Goal: Task Accomplishment & Management: Manage account settings

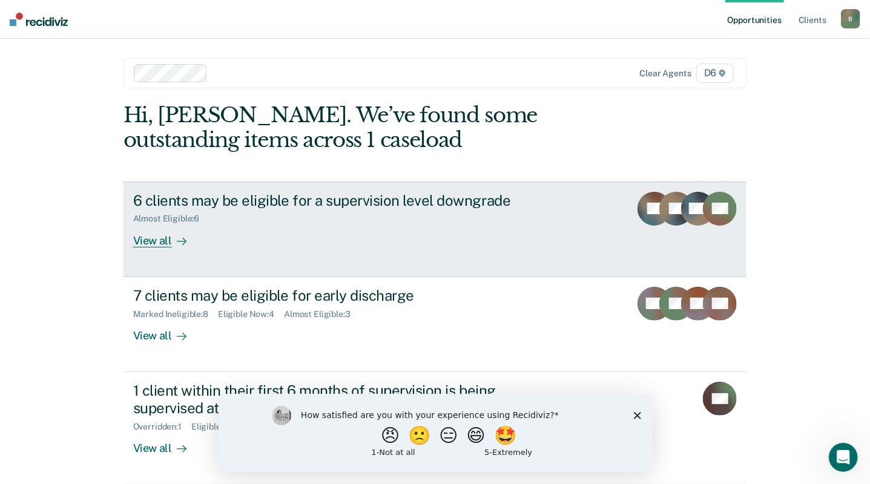
click at [160, 242] on div "View all" at bounding box center [167, 236] width 68 height 24
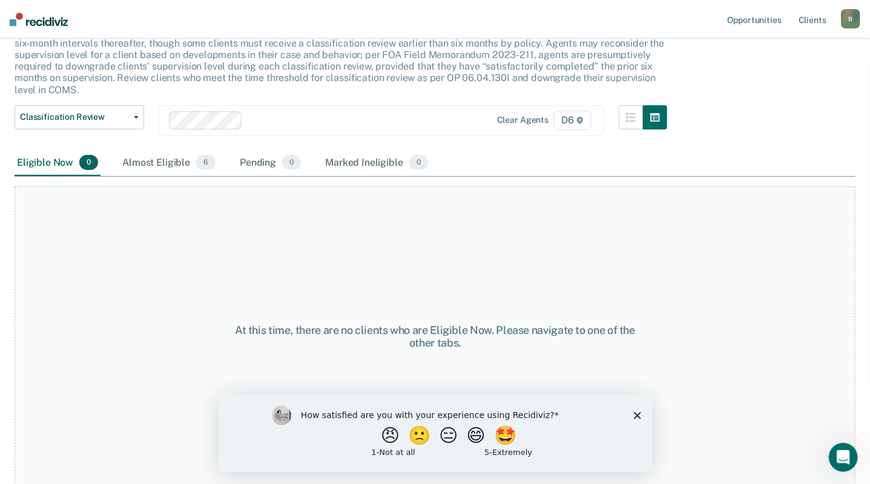
scroll to position [93, 0]
click at [179, 163] on div "Almost Eligible 6" at bounding box center [169, 162] width 98 height 27
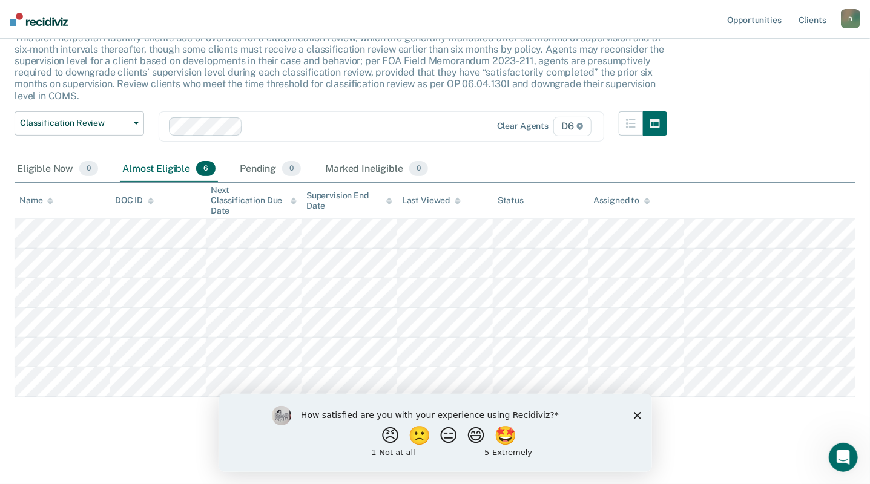
scroll to position [78, 0]
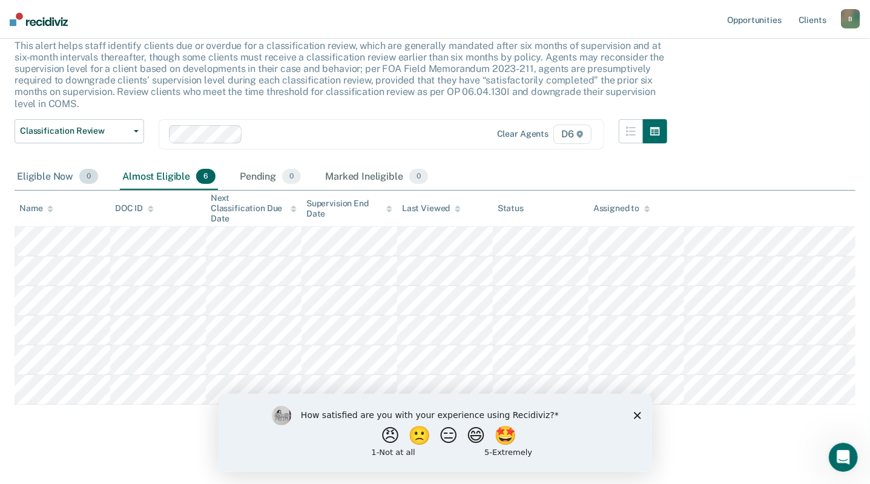
click at [62, 176] on div "Eligible Now 0" at bounding box center [58, 177] width 86 height 27
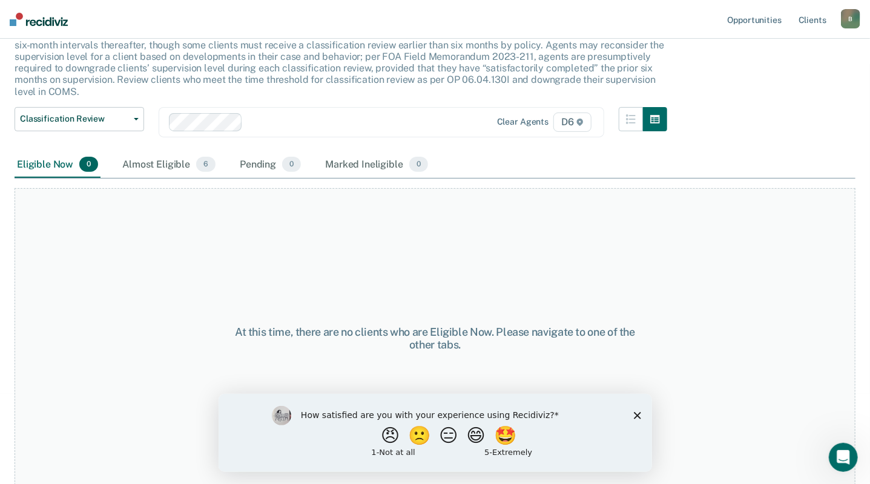
scroll to position [93, 0]
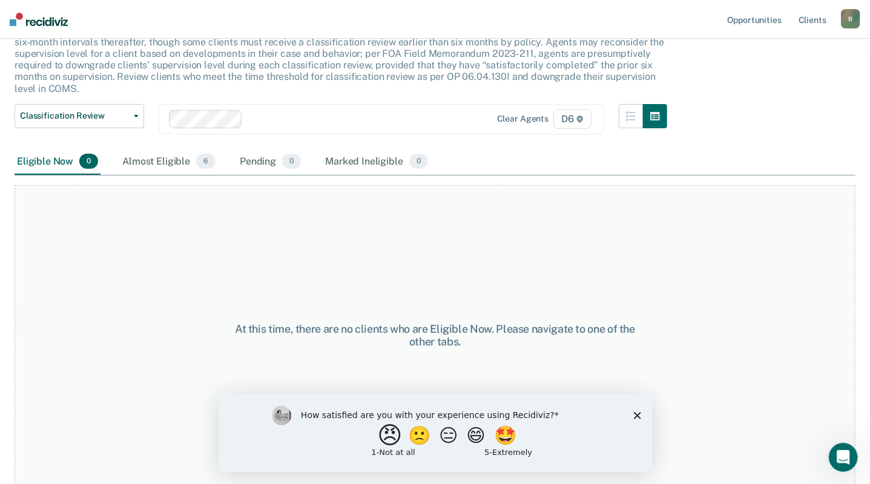
click at [381, 438] on button "😠" at bounding box center [391, 435] width 28 height 24
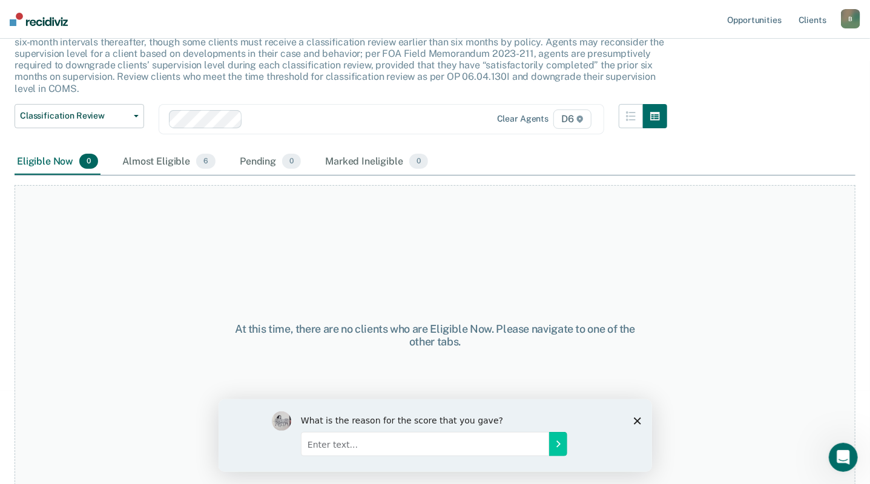
click at [366, 450] on input "Enter text..." at bounding box center [424, 444] width 248 height 24
type input "unnecessary"
click at [557, 444] on icon "Submit your response" at bounding box center [558, 444] width 10 height 10
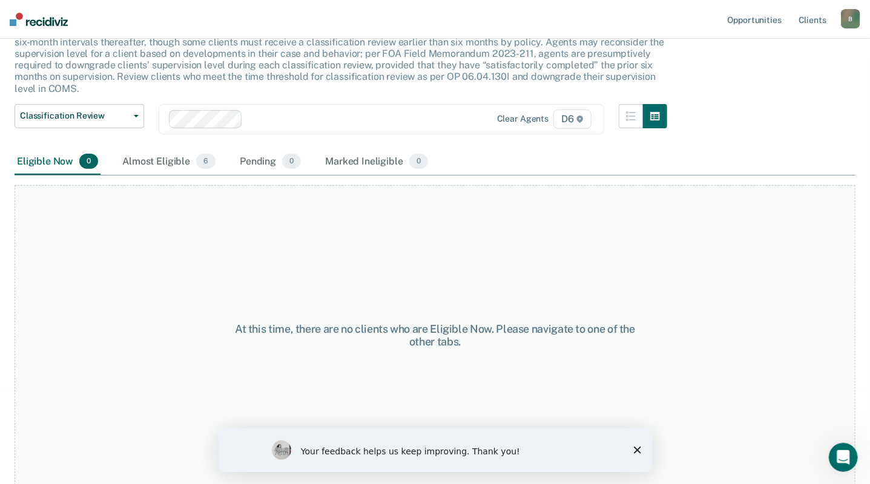
click at [636, 448] on icon "Close survey" at bounding box center [636, 449] width 7 height 7
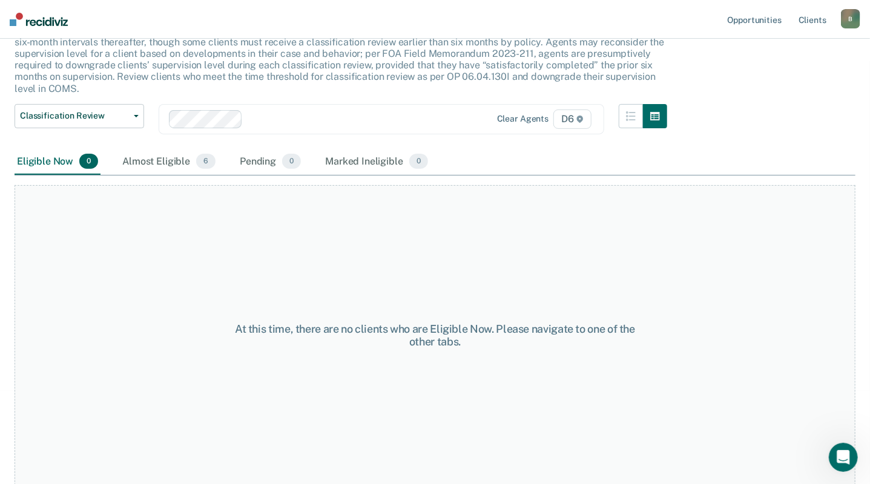
click at [42, 24] on img at bounding box center [39, 19] width 58 height 13
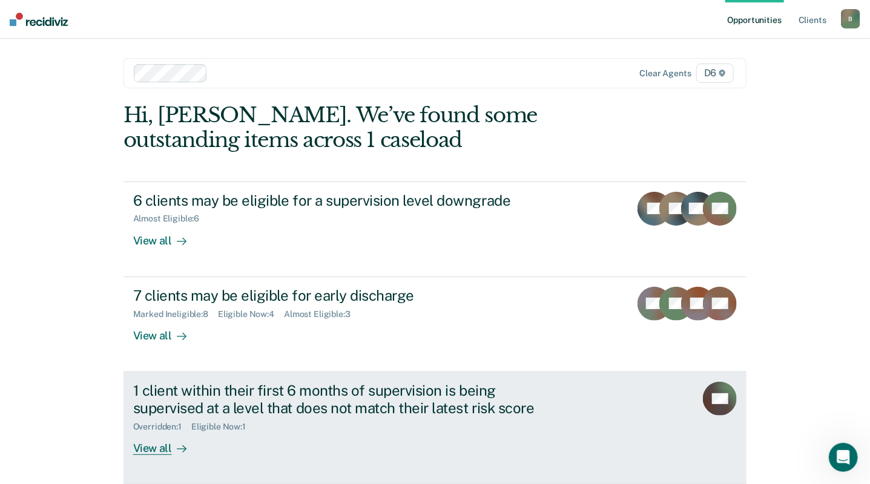
click at [137, 451] on div "View all" at bounding box center [167, 444] width 68 height 24
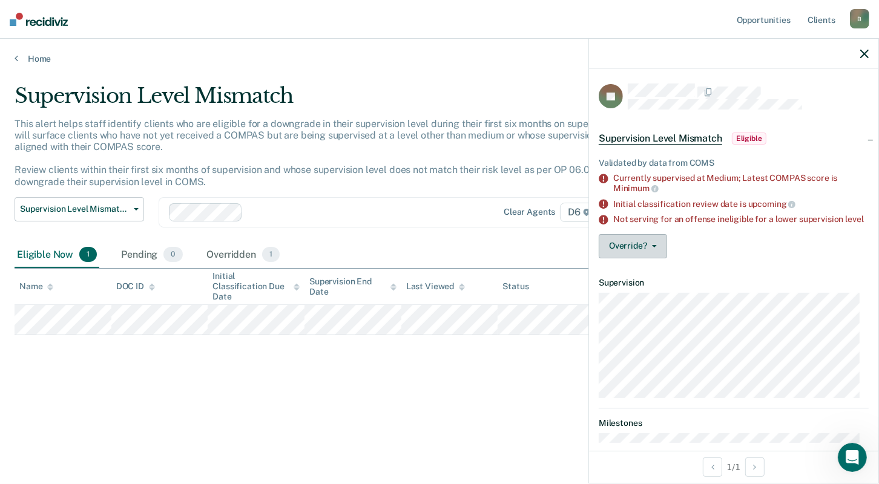
click at [647, 248] on span "button" at bounding box center [652, 246] width 10 height 2
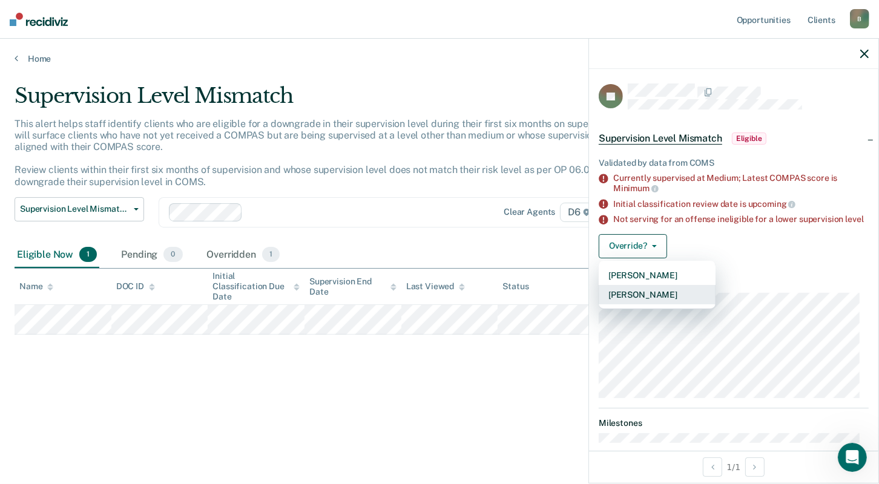
click at [650, 301] on button "[PERSON_NAME]" at bounding box center [657, 294] width 117 height 19
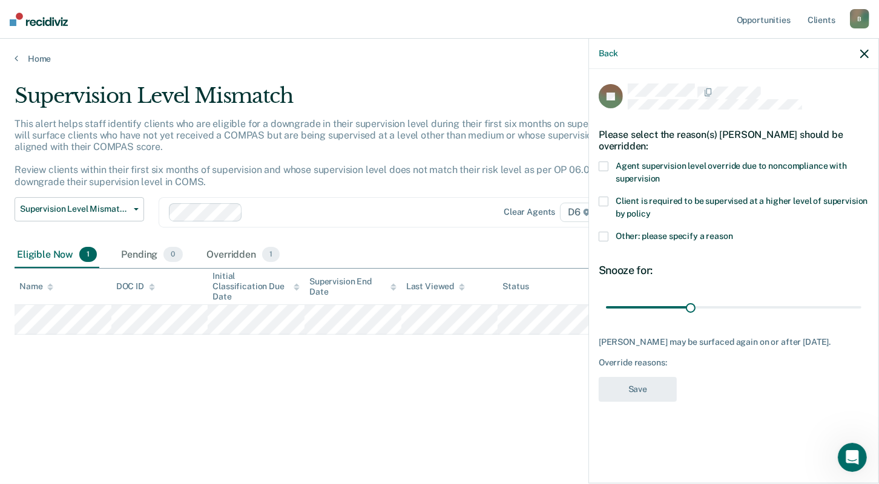
click at [604, 234] on span at bounding box center [604, 237] width 10 height 10
click at [733, 232] on input "Other: please specify a reason" at bounding box center [733, 232] width 0 height 0
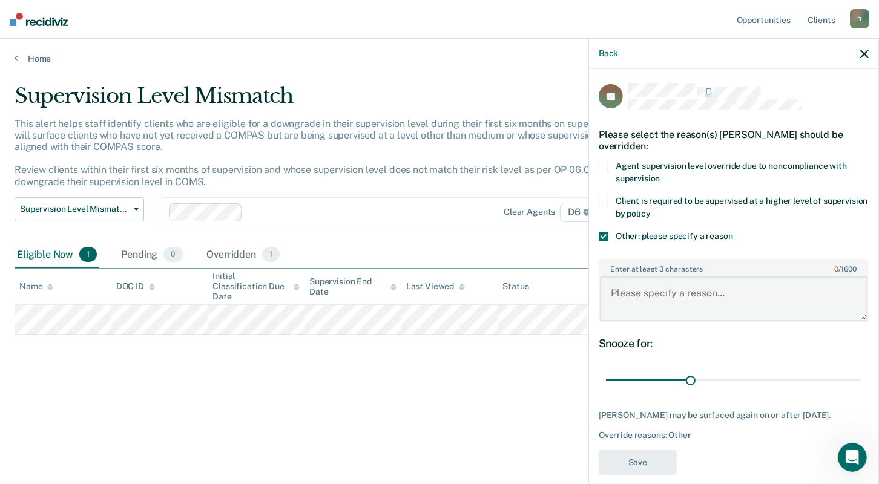
click at [625, 295] on textarea "Enter at least 3 characters 0 / 1600" at bounding box center [734, 299] width 268 height 45
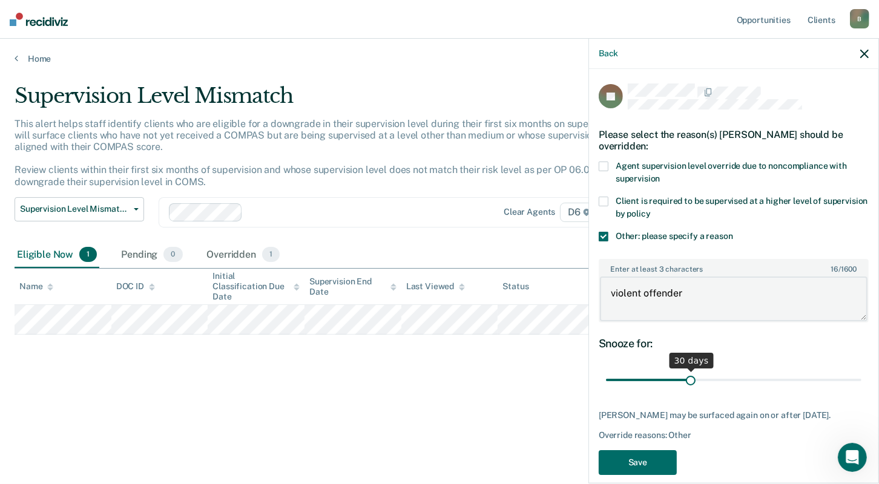
type textarea "violent offender"
drag, startPoint x: 690, startPoint y: 379, endPoint x: 863, endPoint y: 377, distance: 173.1
type input "90"
click at [861, 377] on input "range" at bounding box center [733, 380] width 255 height 21
click at [638, 459] on button "Save" at bounding box center [638, 462] width 78 height 25
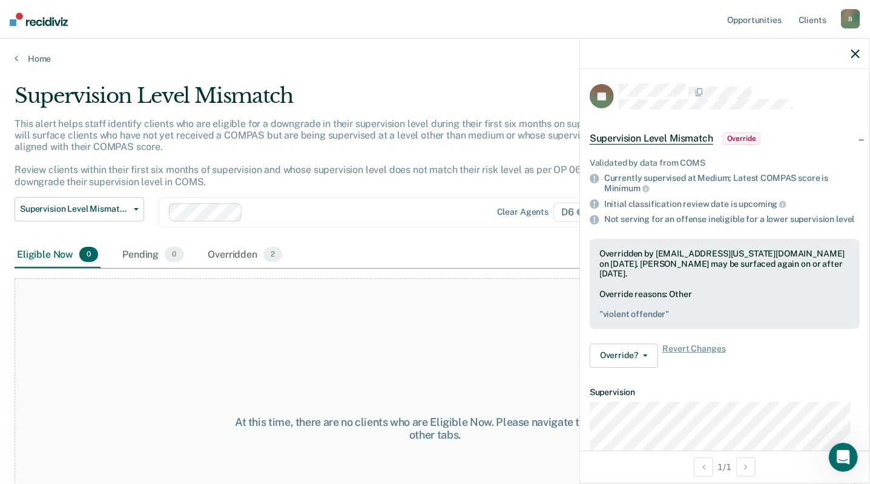
drag, startPoint x: 856, startPoint y: 51, endPoint x: 850, endPoint y: 54, distance: 6.8
click at [852, 53] on icon "button" at bounding box center [855, 54] width 8 height 8
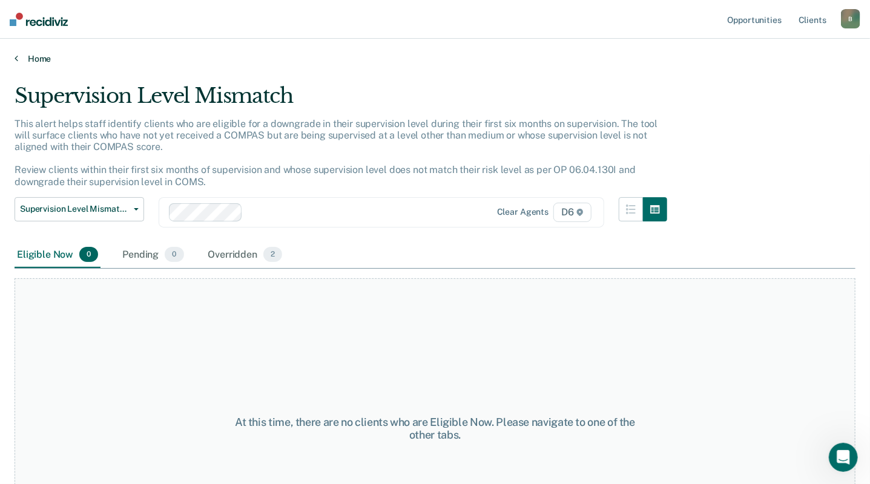
click at [37, 58] on link "Home" at bounding box center [435, 58] width 841 height 11
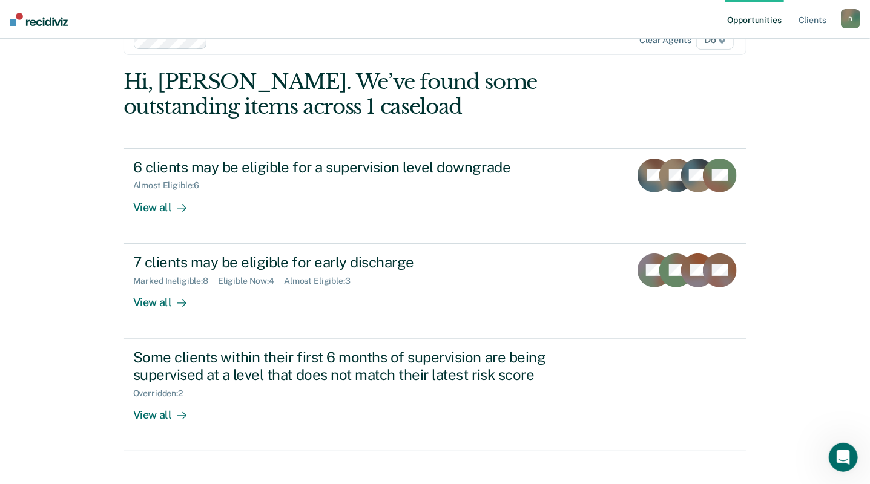
scroll to position [48, 0]
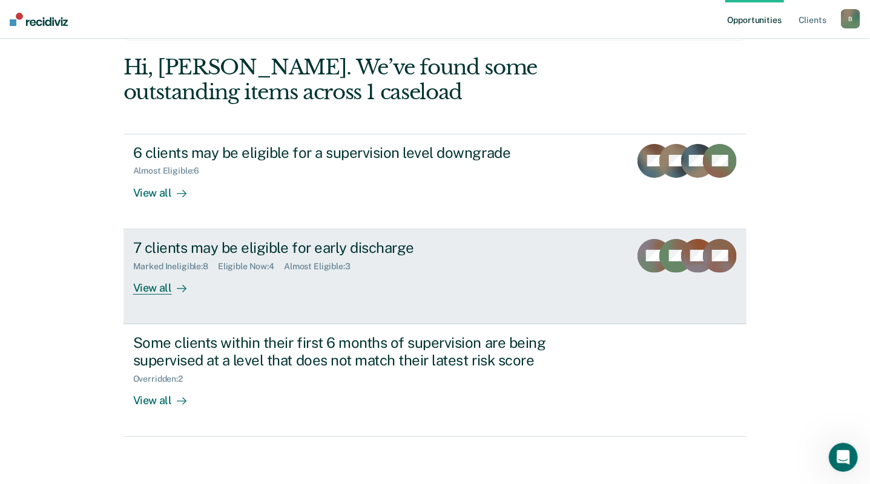
click at [154, 288] on div "View all" at bounding box center [167, 283] width 68 height 24
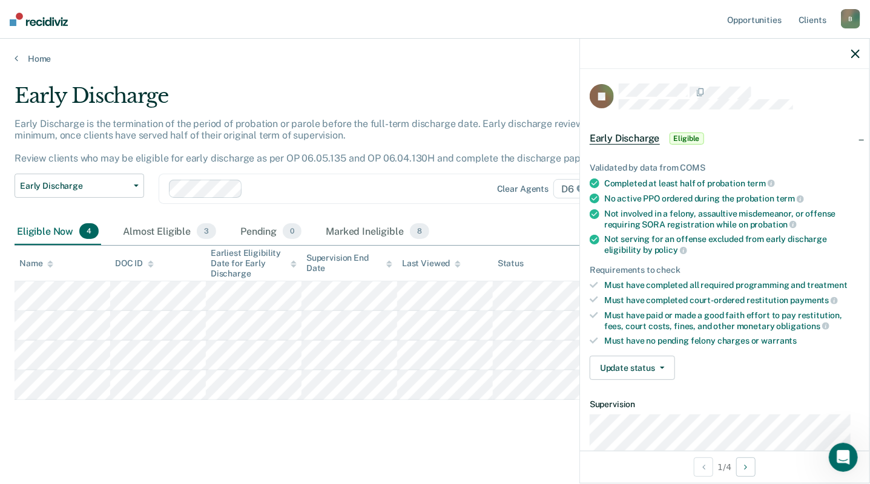
scroll to position [120, 0]
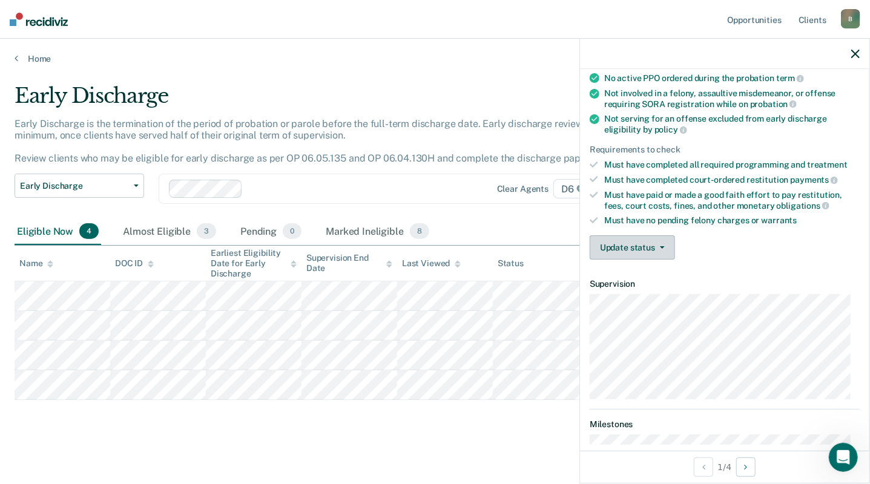
click at [645, 240] on button "Update status" at bounding box center [632, 247] width 85 height 24
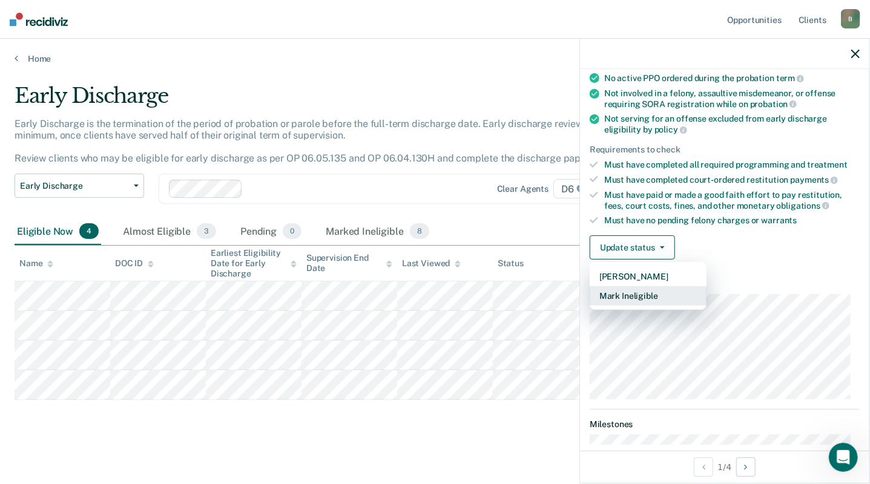
click at [627, 291] on button "Mark Ineligible" at bounding box center [648, 295] width 117 height 19
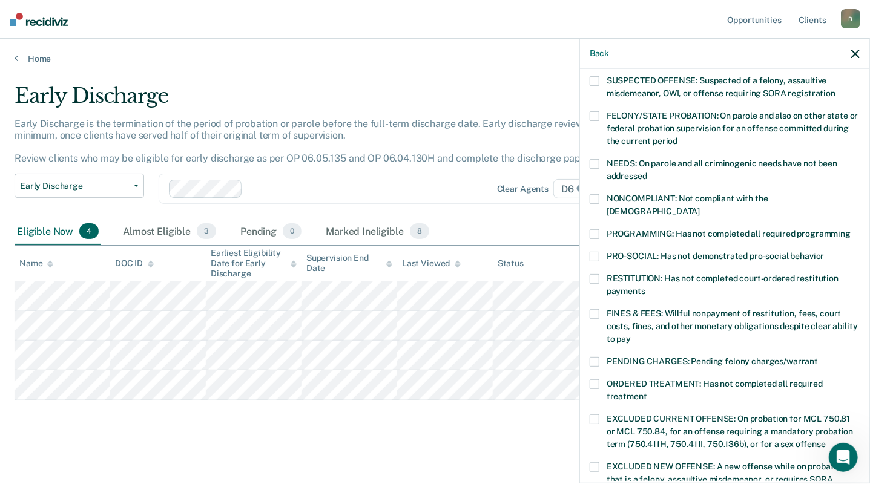
click at [597, 309] on span at bounding box center [595, 314] width 10 height 10
click at [631, 335] on input "FINES & FEES: Willful nonpayment of restitution, fees, court costs, fines, and …" at bounding box center [631, 335] width 0 height 0
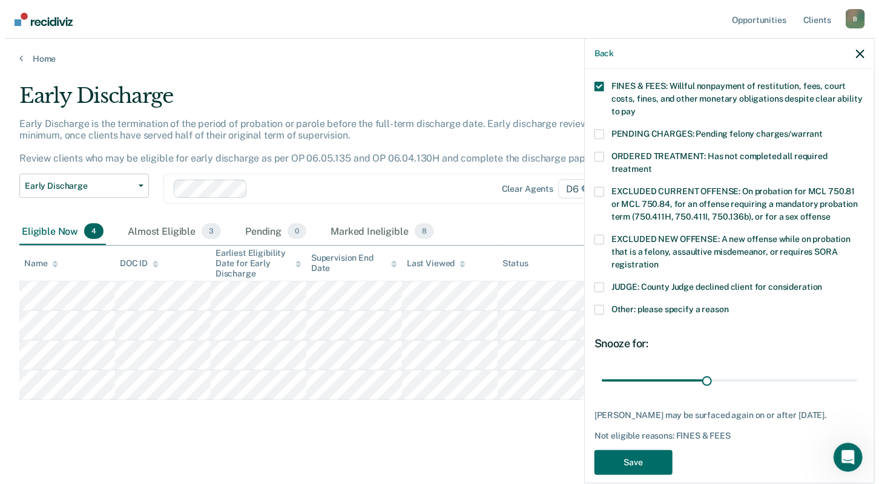
scroll to position [349, 0]
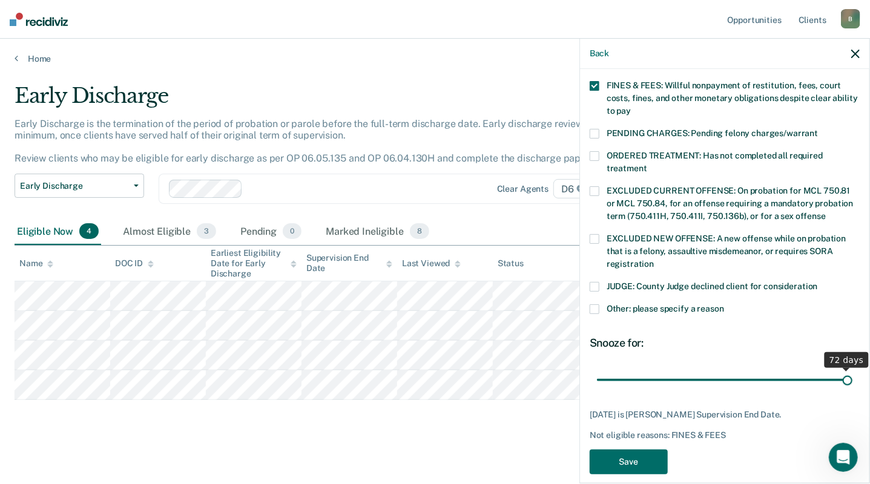
drag, startPoint x: 697, startPoint y: 363, endPoint x: 850, endPoint y: 366, distance: 153.8
type input "72"
click at [850, 369] on input "range" at bounding box center [724, 379] width 255 height 21
click at [636, 450] on button "Save" at bounding box center [629, 462] width 78 height 25
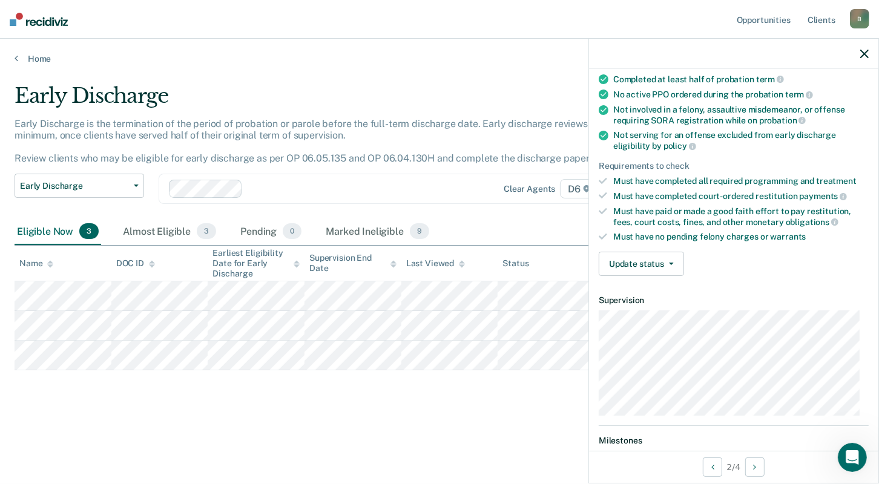
scroll to position [0, 0]
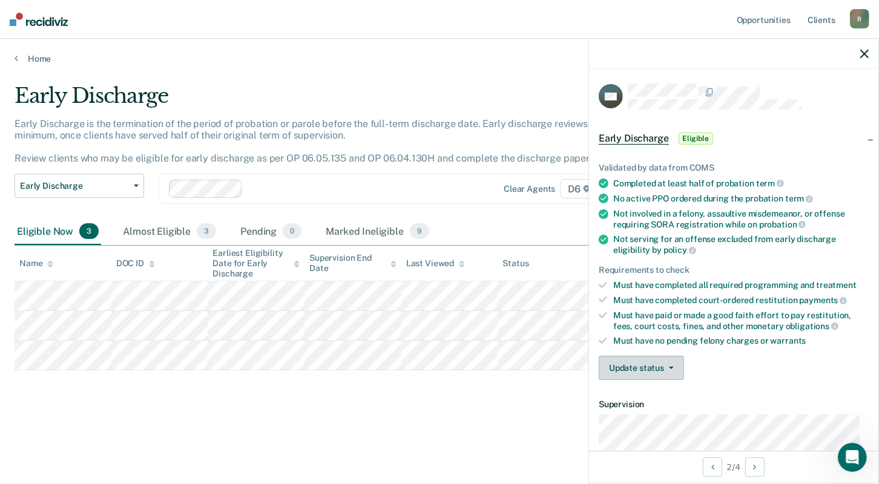
click at [645, 362] on button "Update status" at bounding box center [641, 368] width 85 height 24
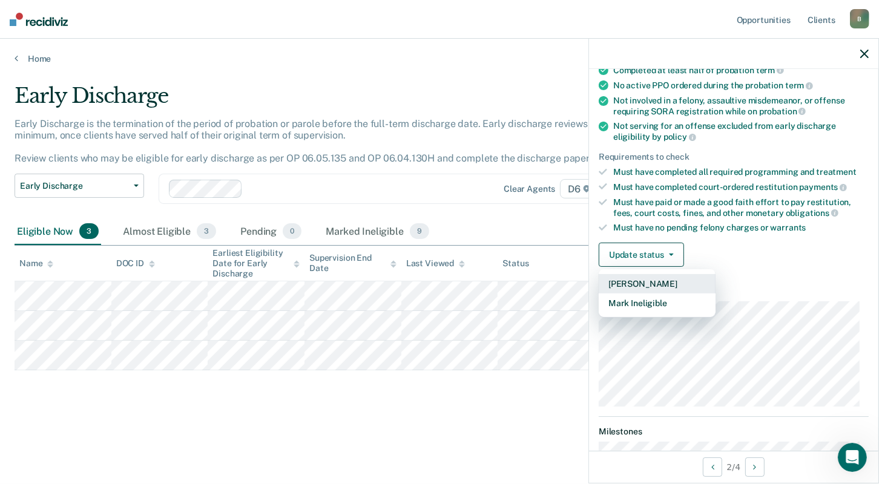
scroll to position [120, 0]
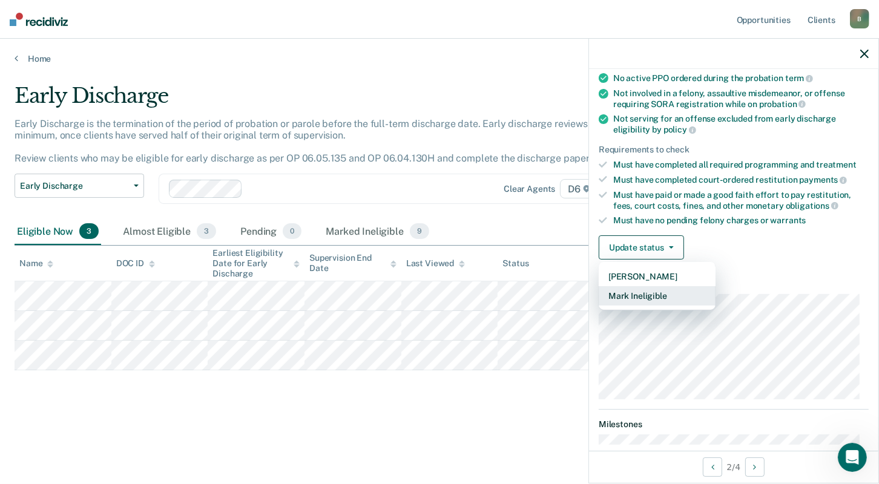
click at [650, 289] on button "Mark Ineligible" at bounding box center [657, 295] width 117 height 19
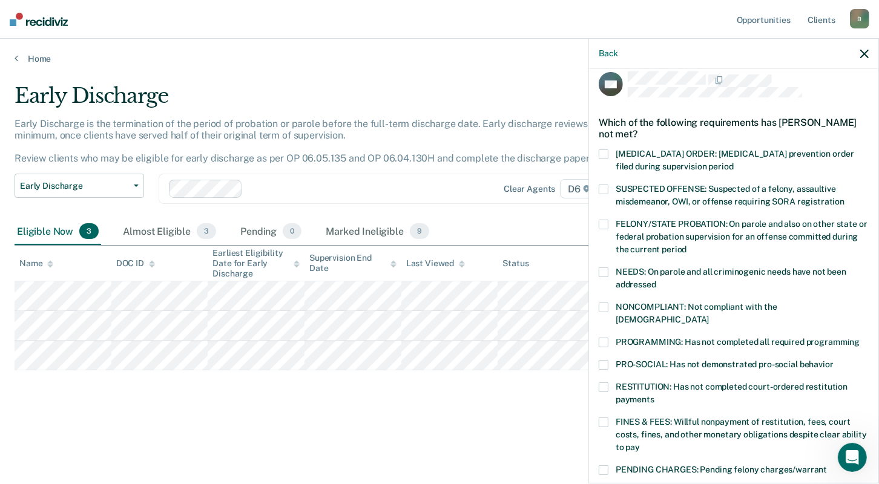
scroll to position [0, 0]
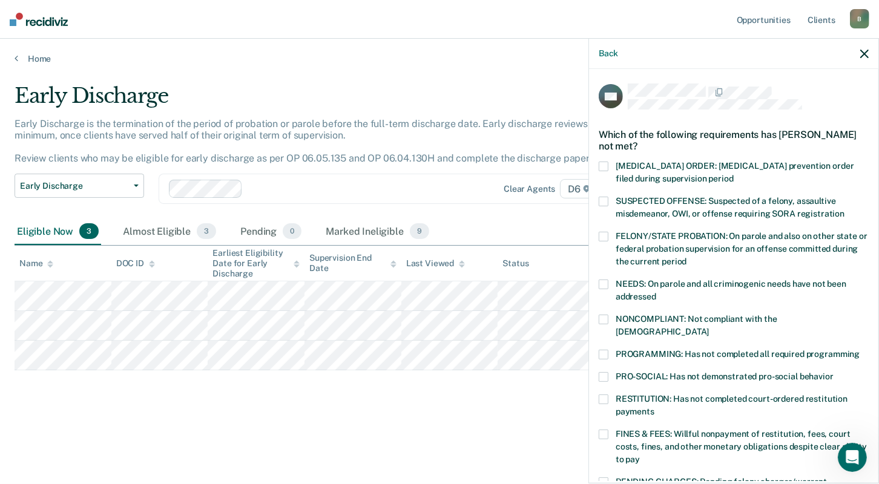
click at [602, 199] on span at bounding box center [604, 202] width 10 height 10
click at [844, 209] on input "SUSPECTED OFFENSE: Suspected of a felony, assaultive misdemeanor, OWI, or offen…" at bounding box center [844, 209] width 0 height 0
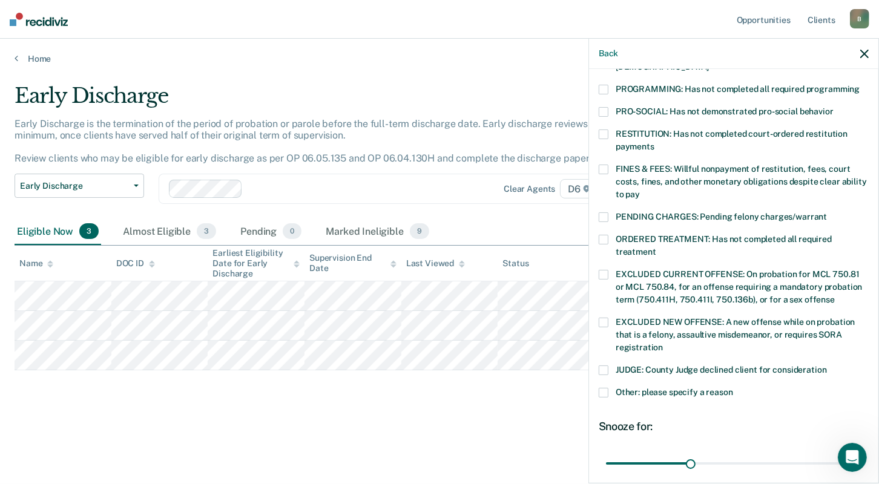
scroll to position [303, 0]
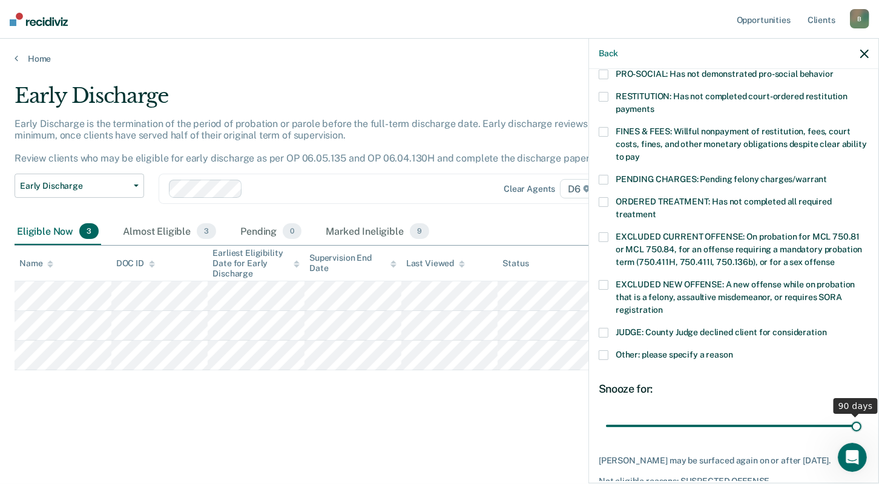
drag, startPoint x: 688, startPoint y: 410, endPoint x: 870, endPoint y: 405, distance: 181.7
type input "90"
click at [861, 415] on input "range" at bounding box center [733, 425] width 255 height 21
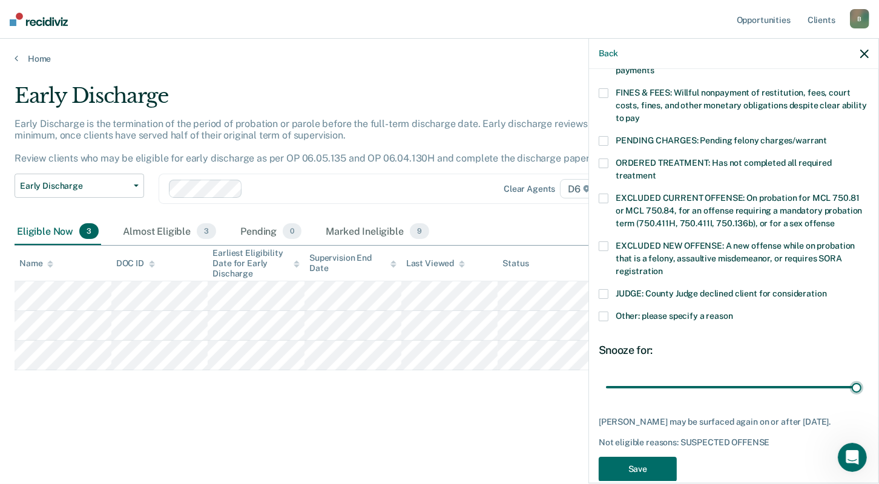
scroll to position [359, 0]
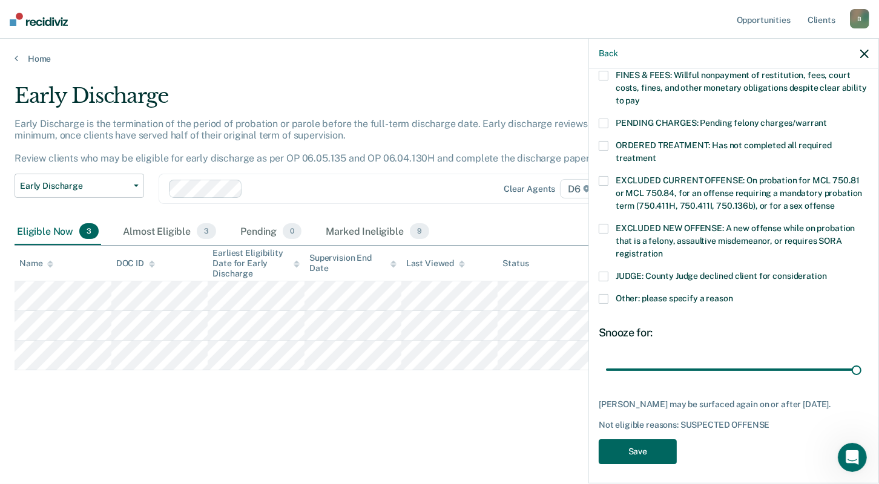
click at [636, 447] on button "Save" at bounding box center [638, 451] width 78 height 25
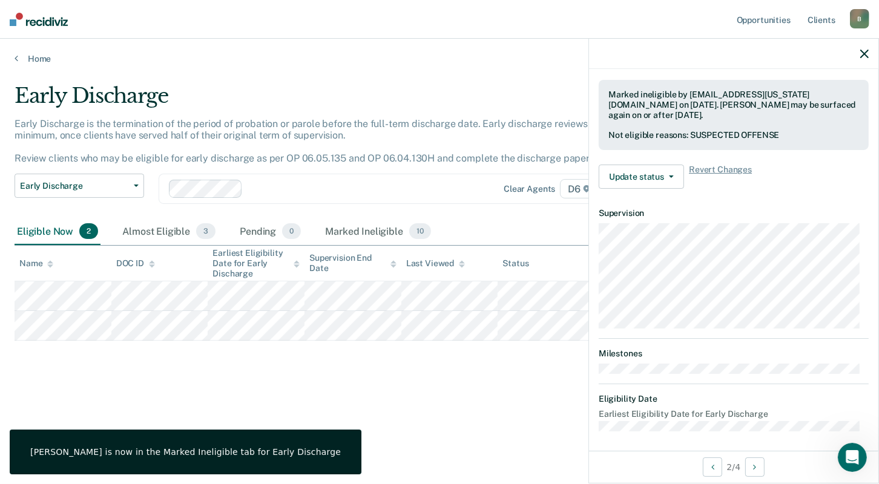
scroll to position [191, 0]
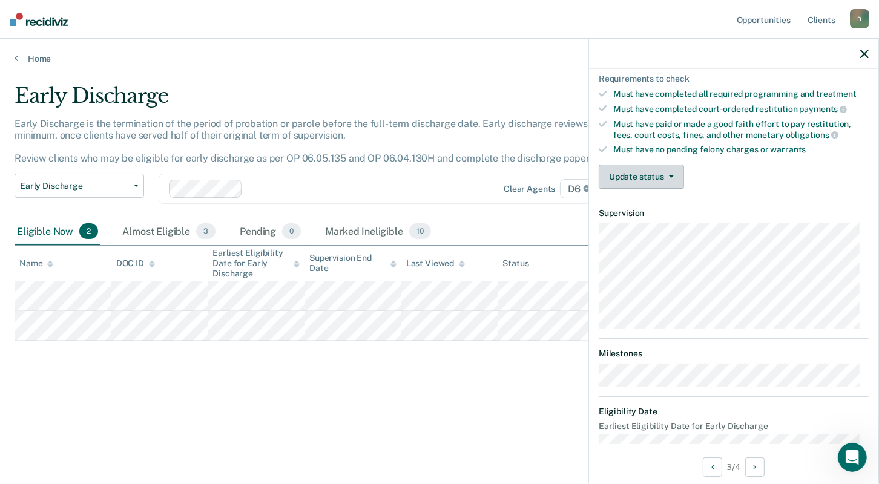
click at [653, 173] on button "Update status" at bounding box center [641, 177] width 85 height 24
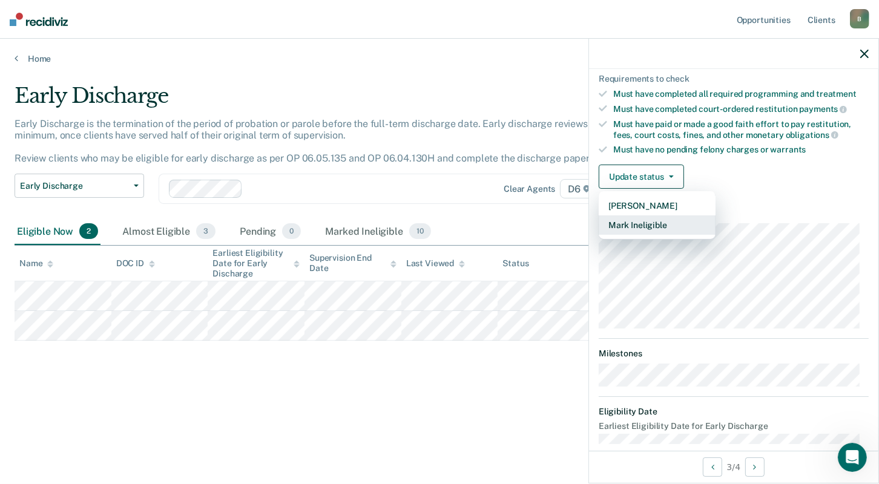
click at [646, 222] on button "Mark Ineligible" at bounding box center [657, 224] width 117 height 19
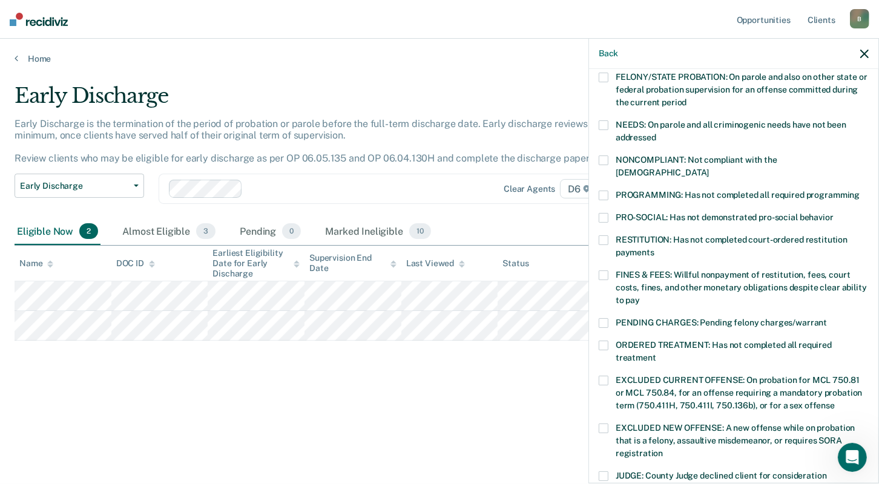
scroll to position [70, 0]
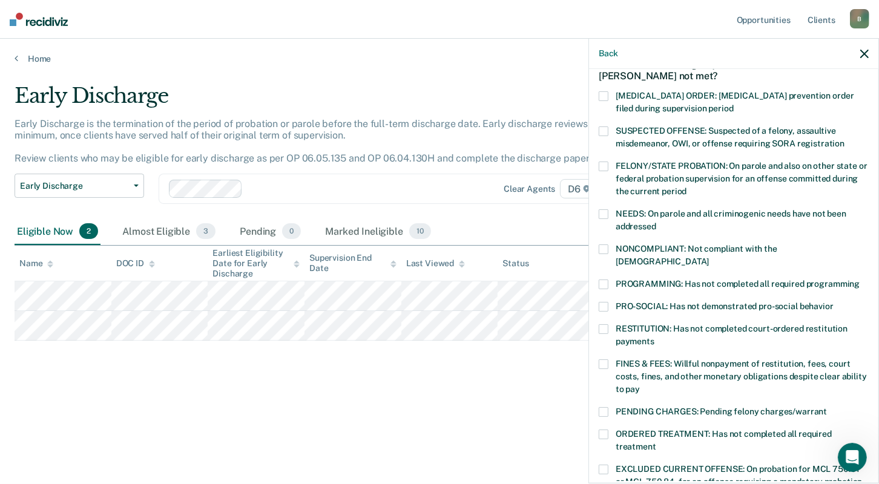
click at [606, 128] on span at bounding box center [604, 132] width 10 height 10
click at [844, 139] on input "SUSPECTED OFFENSE: Suspected of a felony, assaultive misdemeanor, OWI, or offen…" at bounding box center [844, 139] width 0 height 0
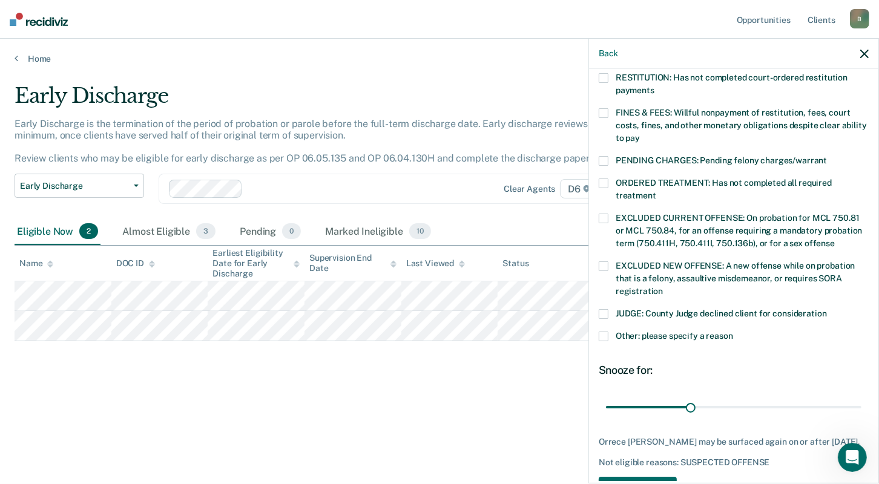
scroll to position [349, 0]
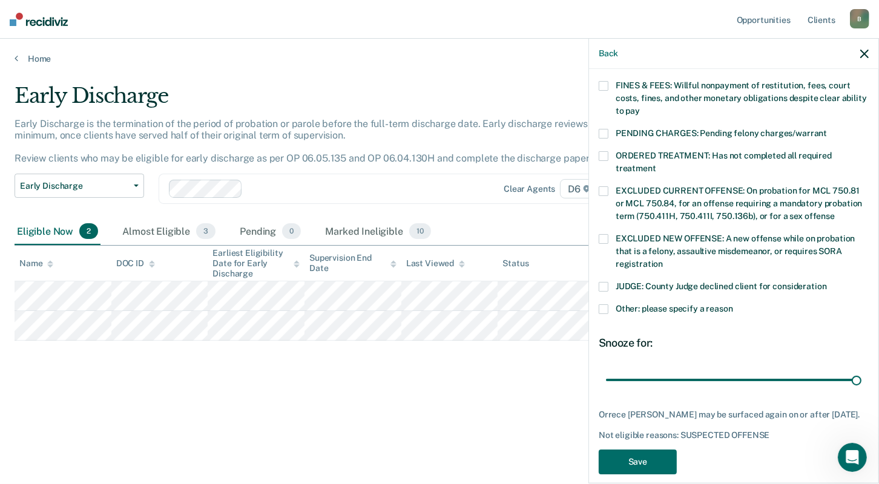
drag, startPoint x: 686, startPoint y: 365, endPoint x: 878, endPoint y: 355, distance: 191.6
type input "90"
click at [861, 369] on input "range" at bounding box center [733, 379] width 255 height 21
click at [639, 450] on button "Save" at bounding box center [638, 462] width 78 height 25
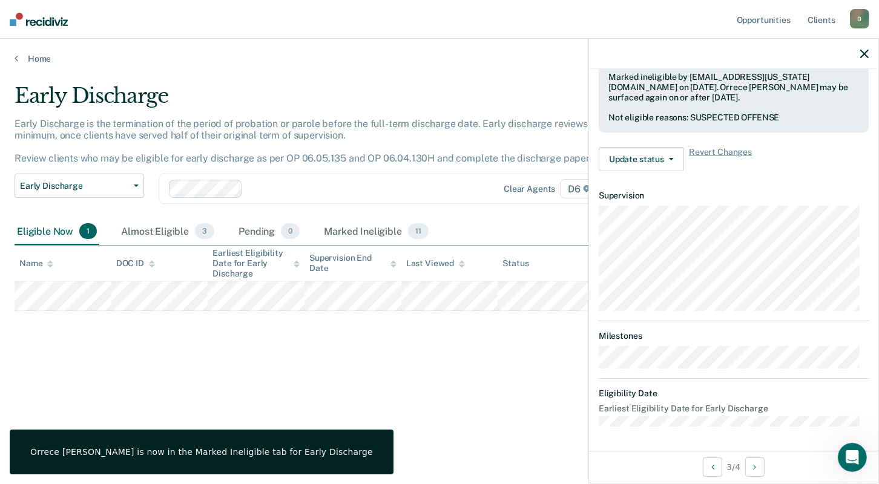
scroll to position [294, 0]
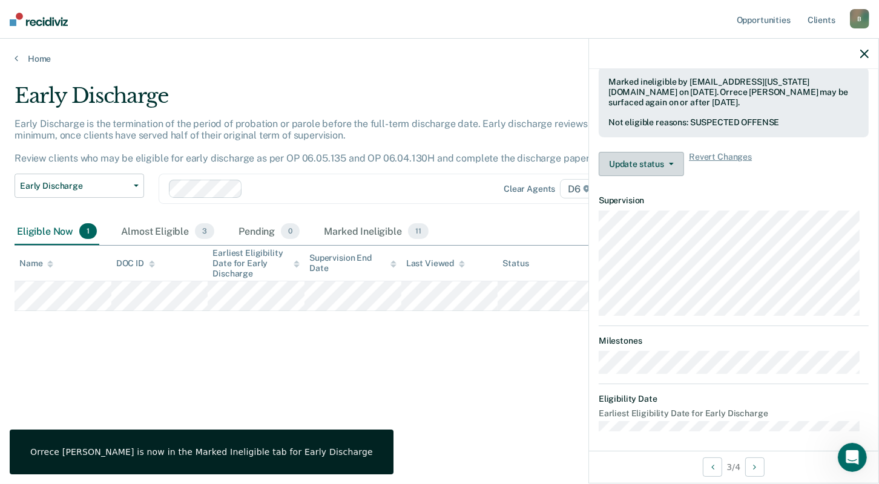
click at [648, 159] on button "Update status" at bounding box center [641, 164] width 85 height 24
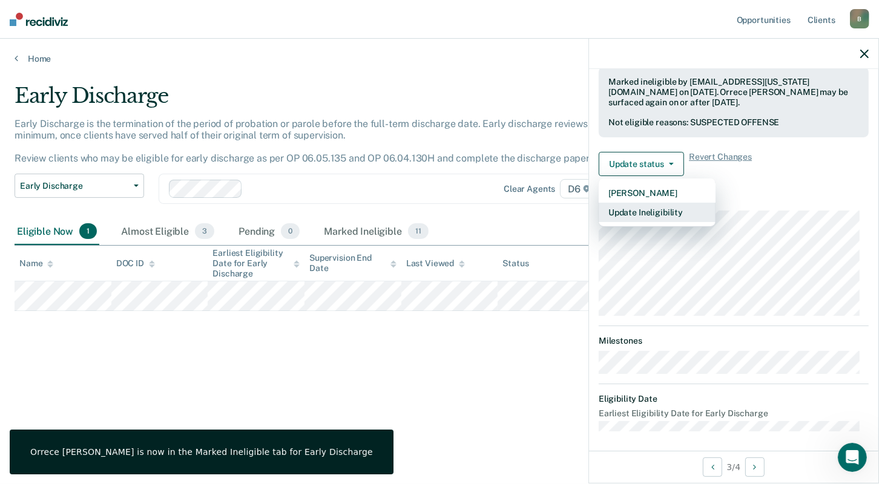
click at [648, 207] on button "Update Ineligibility" at bounding box center [657, 212] width 117 height 19
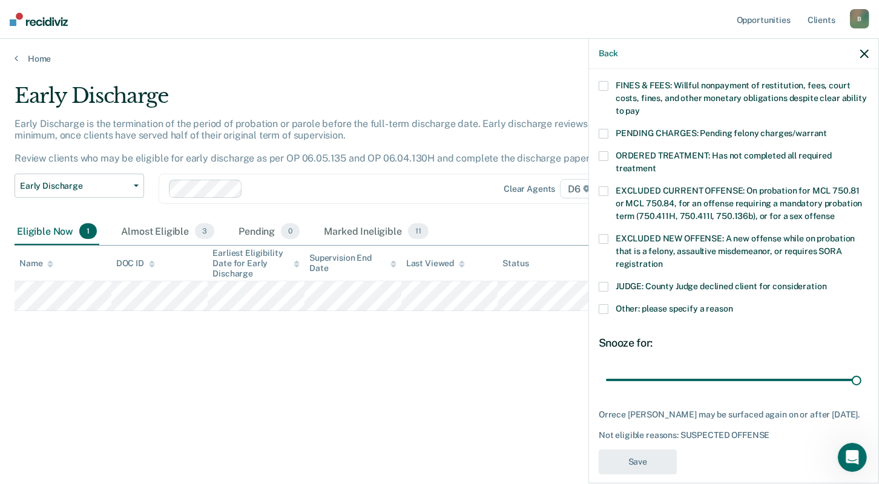
scroll to position [228, 0]
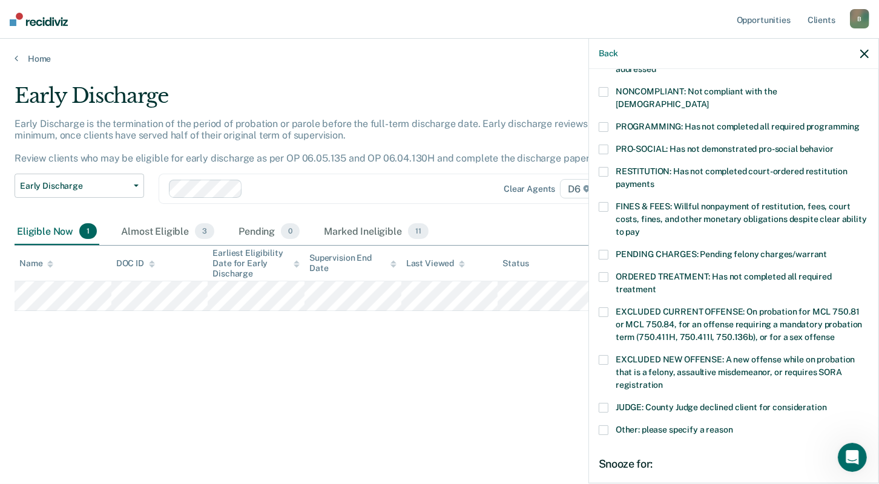
click at [605, 202] on span at bounding box center [604, 207] width 10 height 10
click at [640, 228] on input "FINES & FEES: Willful nonpayment of restitution, fees, court costs, fines, and …" at bounding box center [640, 228] width 0 height 0
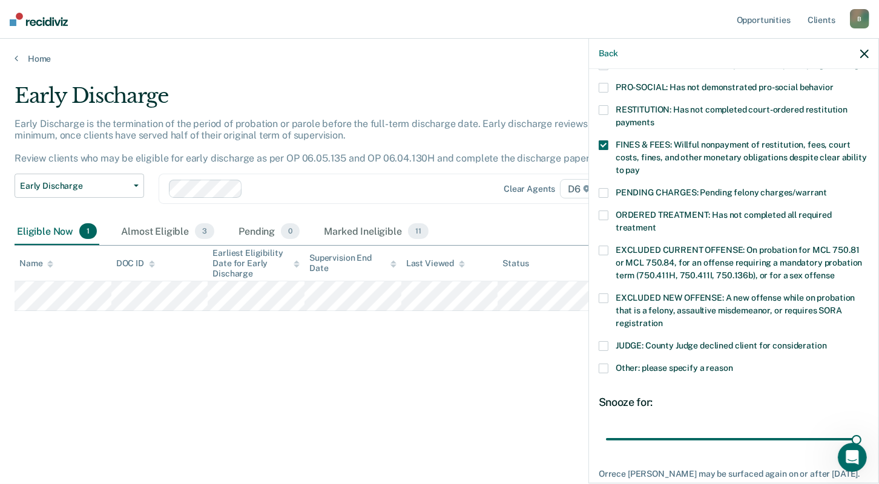
scroll to position [349, 0]
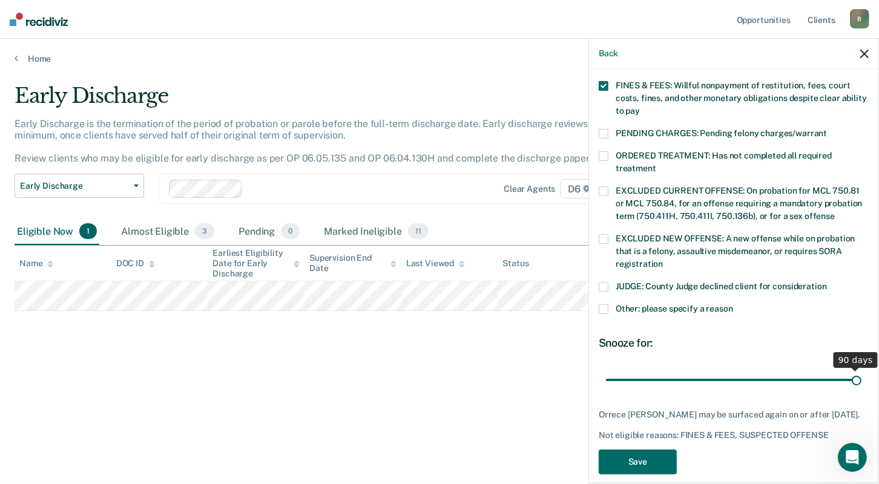
drag, startPoint x: 849, startPoint y: 364, endPoint x: 861, endPoint y: 361, distance: 12.5
click at [861, 369] on input "range" at bounding box center [733, 379] width 255 height 21
click at [648, 450] on button "Save" at bounding box center [638, 462] width 78 height 25
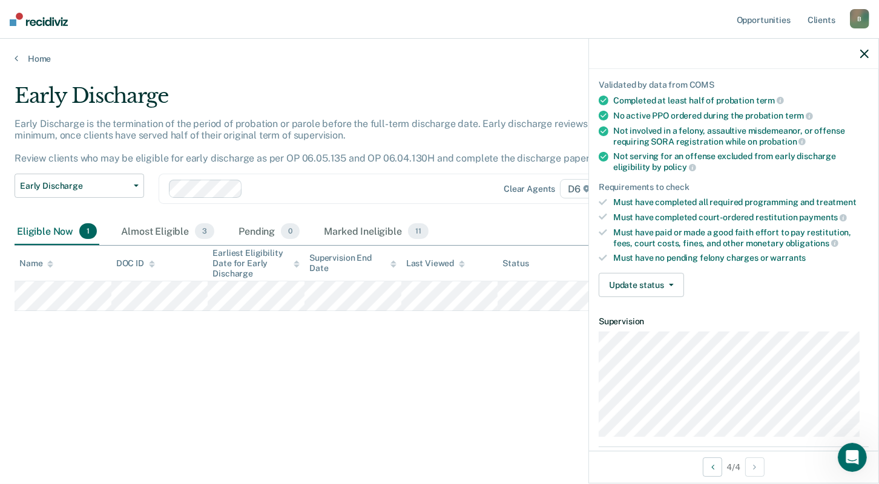
scroll to position [203, 0]
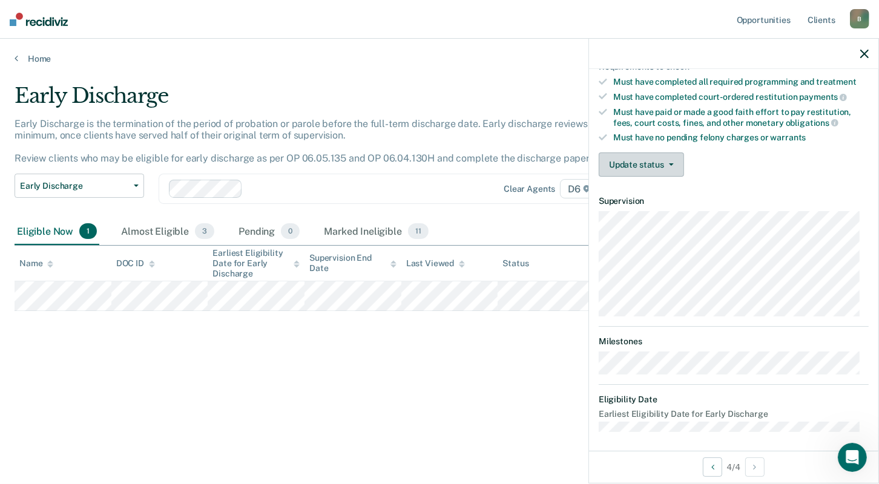
click at [651, 158] on button "Update status" at bounding box center [641, 165] width 85 height 24
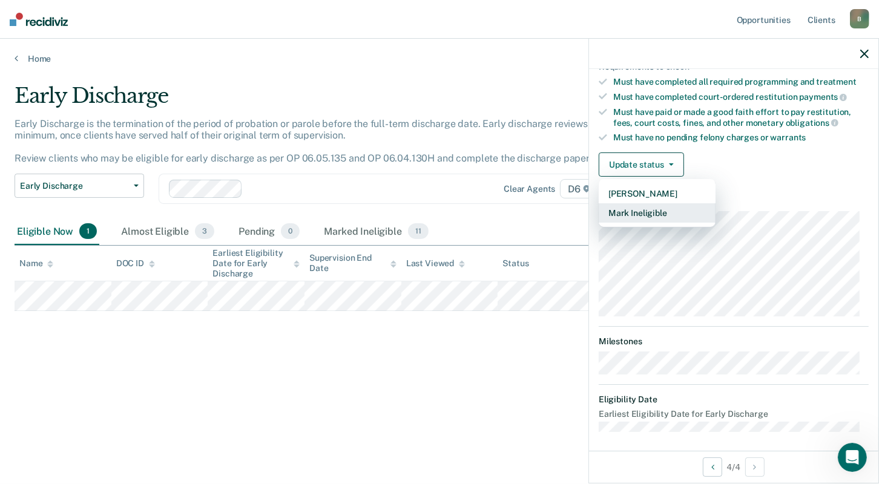
click at [641, 209] on button "Mark Ineligible" at bounding box center [657, 212] width 117 height 19
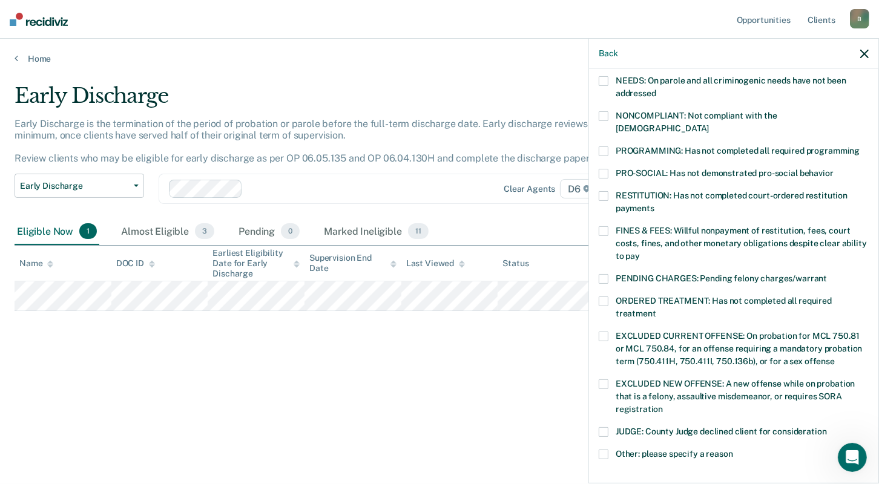
click at [606, 226] on span at bounding box center [604, 231] width 10 height 10
click at [640, 252] on input "FINES & FEES: Willful nonpayment of restitution, fees, court costs, fines, and …" at bounding box center [640, 252] width 0 height 0
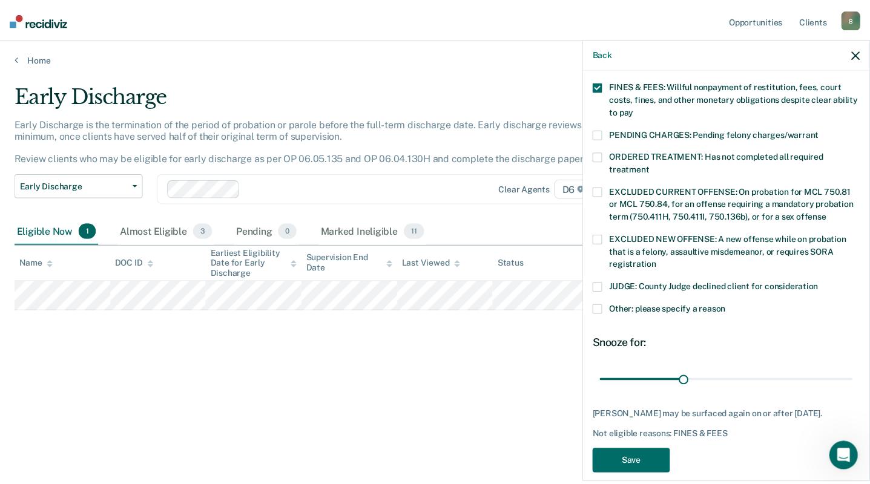
scroll to position [349, 0]
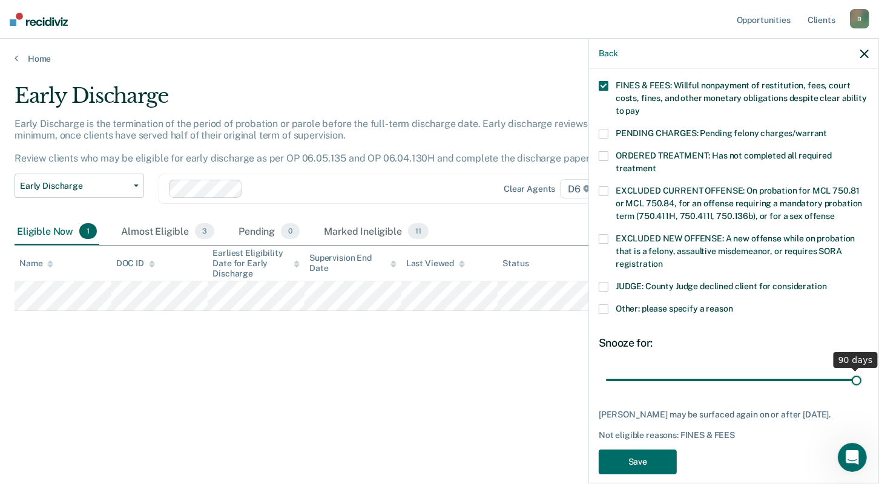
drag, startPoint x: 688, startPoint y: 364, endPoint x: 867, endPoint y: 371, distance: 179.3
type input "90"
click at [861, 371] on input "range" at bounding box center [733, 379] width 255 height 21
click at [649, 451] on button "Save" at bounding box center [638, 462] width 78 height 25
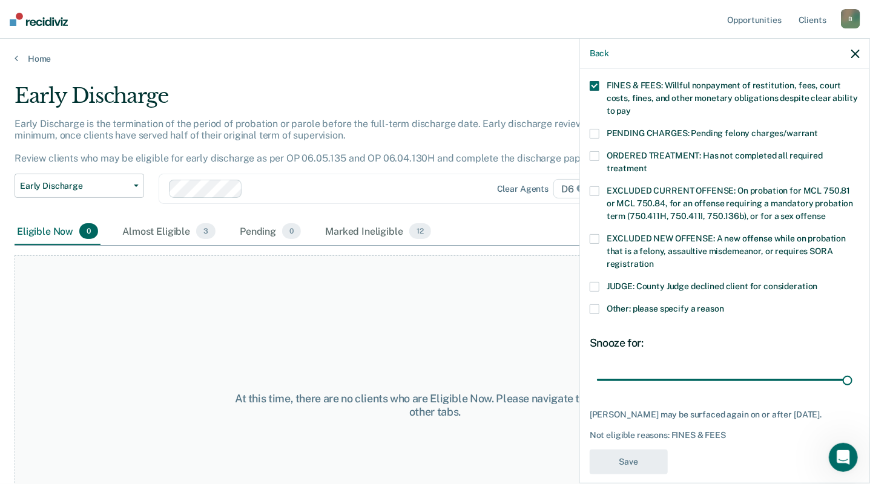
scroll to position [294, 0]
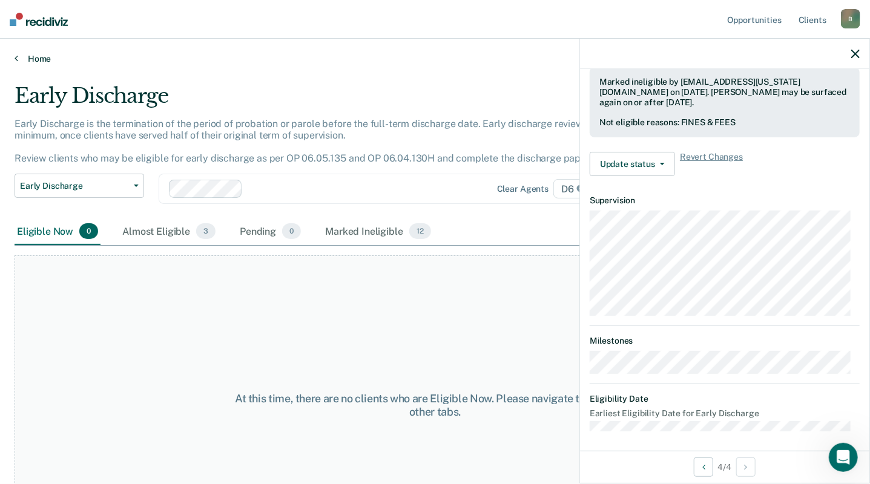
click at [33, 61] on link "Home" at bounding box center [435, 58] width 841 height 11
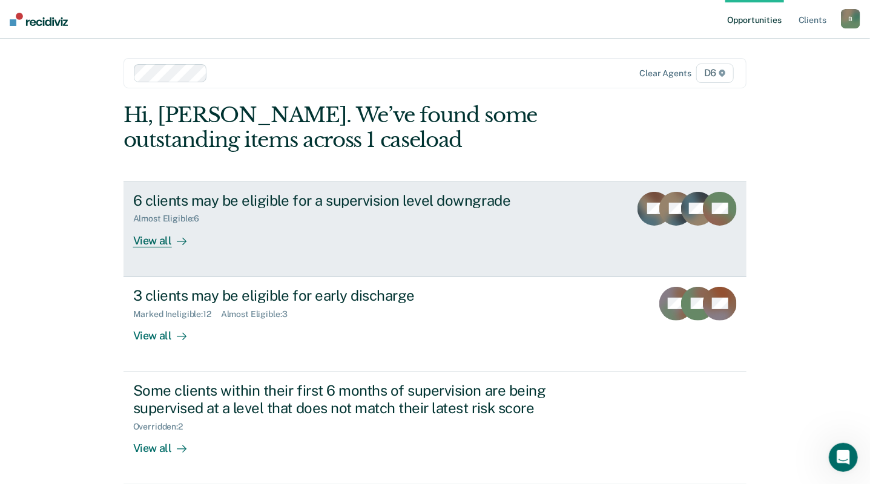
click at [150, 240] on div "View all" at bounding box center [167, 236] width 68 height 24
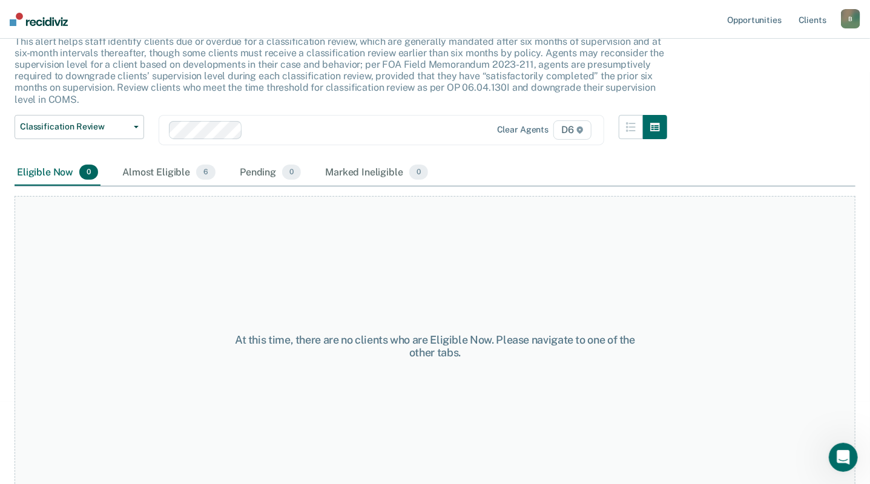
scroll to position [93, 0]
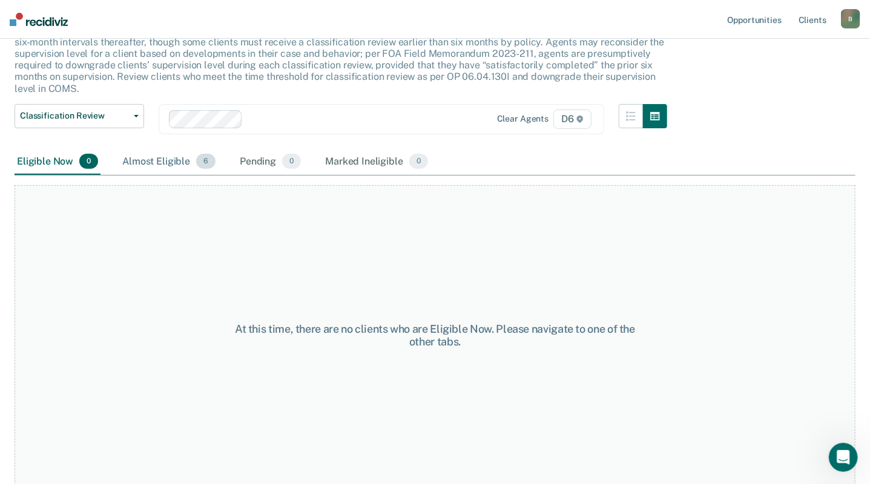
click at [168, 160] on div "Almost Eligible 6" at bounding box center [169, 162] width 98 height 27
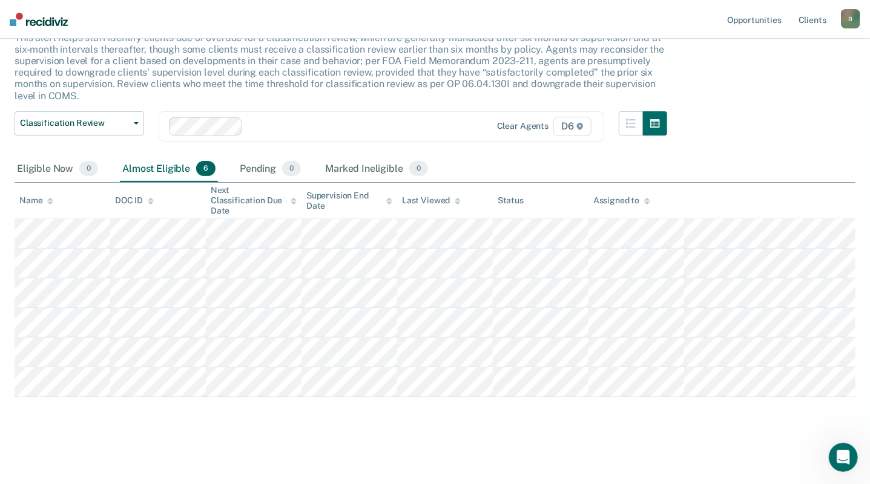
scroll to position [78, 0]
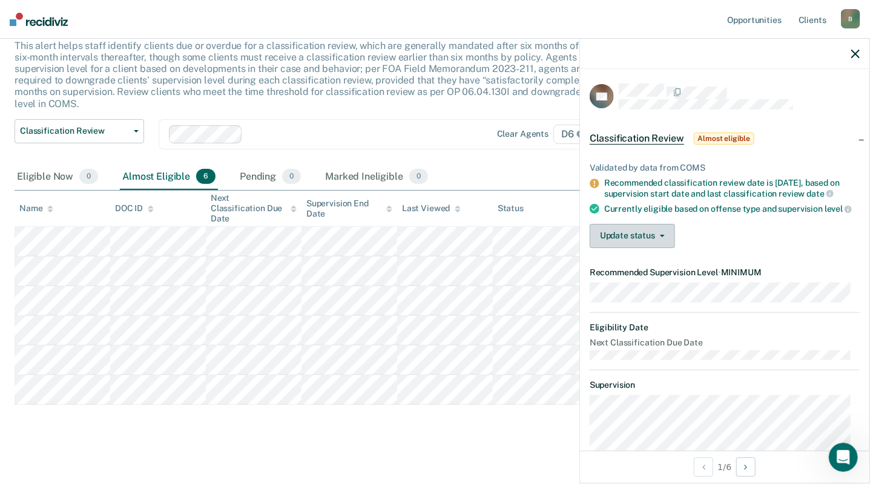
click at [631, 240] on button "Update status" at bounding box center [632, 236] width 85 height 24
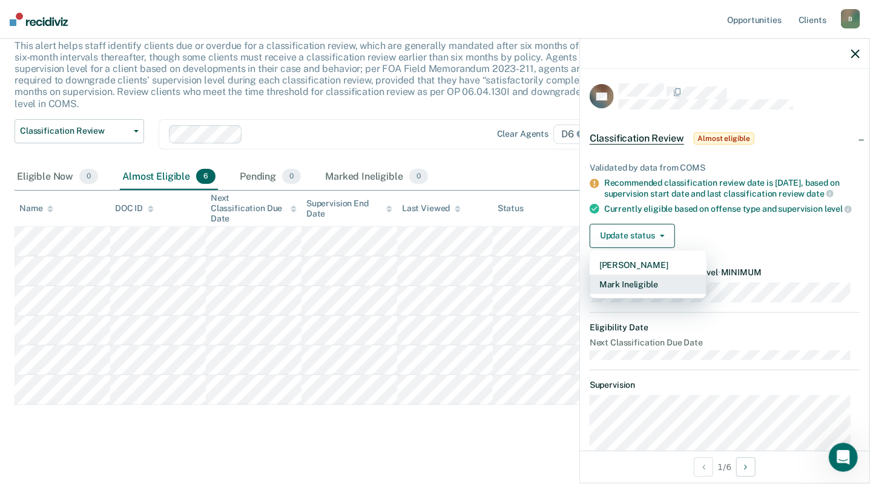
click at [637, 294] on button "Mark Ineligible" at bounding box center [648, 284] width 117 height 19
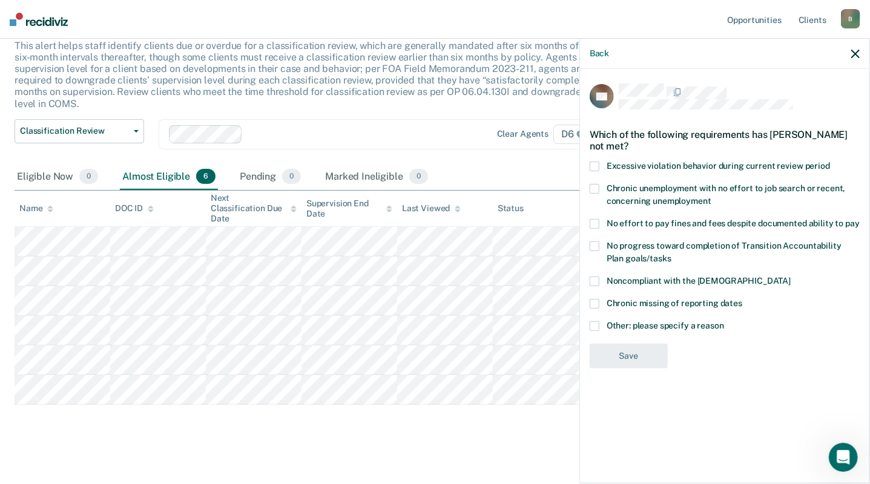
click at [593, 219] on span at bounding box center [595, 224] width 10 height 10
click at [860, 219] on input "No effort to pay fines and fees despite documented ability to pay" at bounding box center [860, 219] width 0 height 0
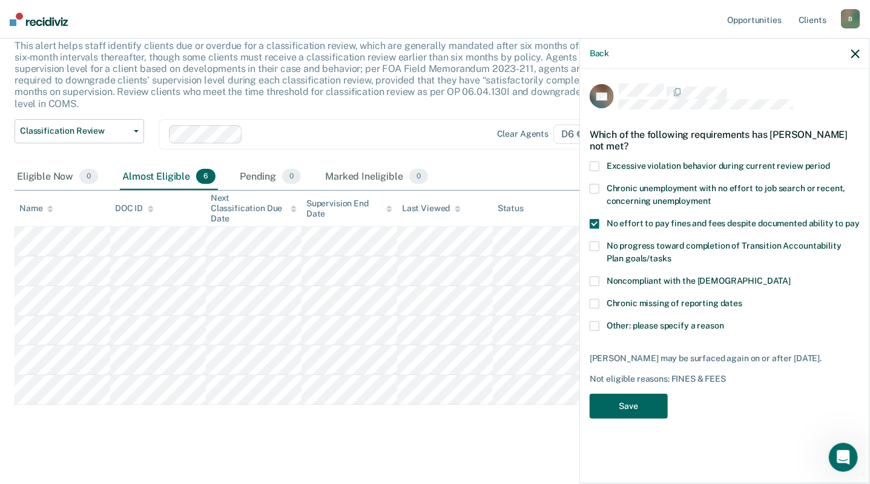
click at [638, 394] on button "Save" at bounding box center [629, 406] width 78 height 25
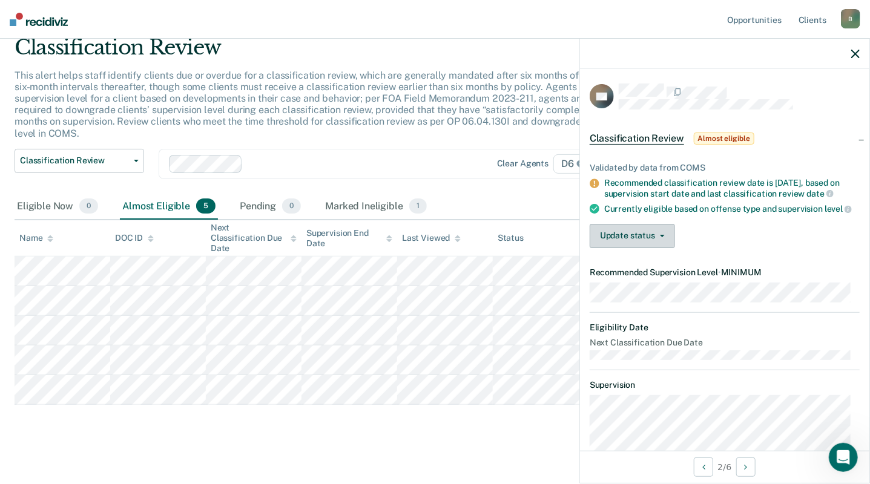
click at [631, 243] on button "Update status" at bounding box center [632, 236] width 85 height 24
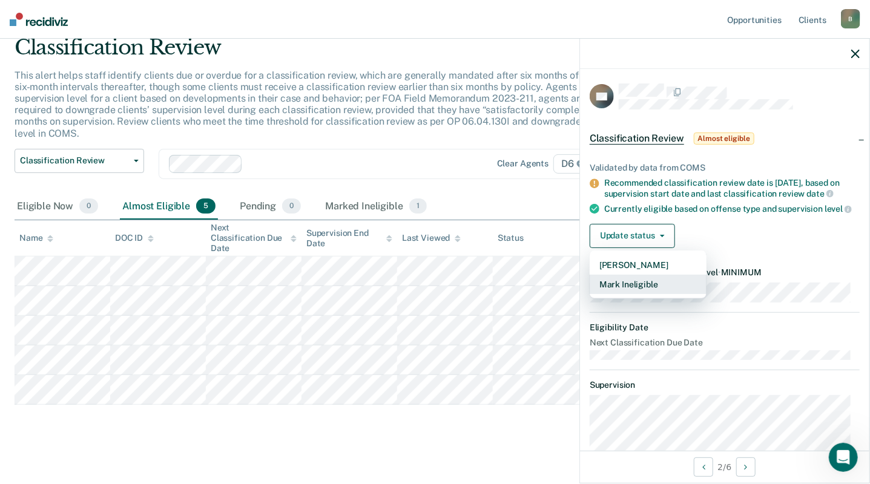
click at [630, 294] on button "Mark Ineligible" at bounding box center [648, 284] width 117 height 19
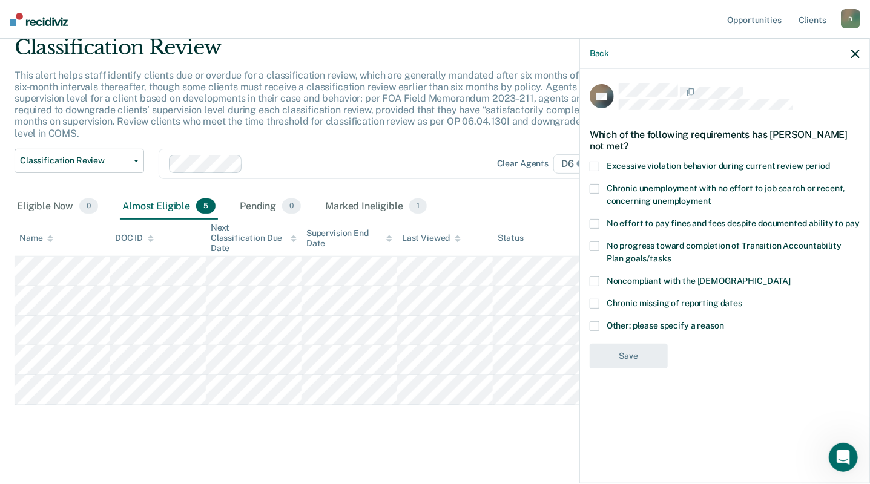
click at [593, 222] on span at bounding box center [595, 224] width 10 height 10
click at [860, 219] on input "No effort to pay fines and fees despite documented ability to pay" at bounding box center [860, 219] width 0 height 0
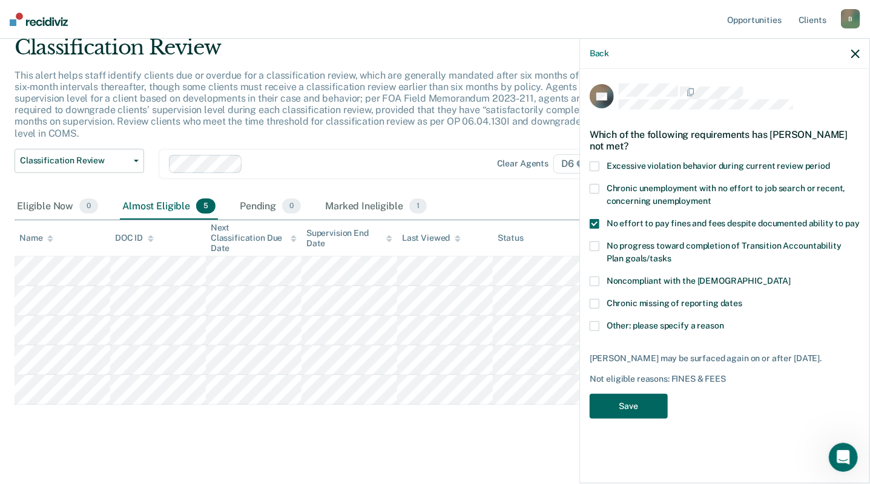
click at [630, 408] on button "Save" at bounding box center [629, 406] width 78 height 25
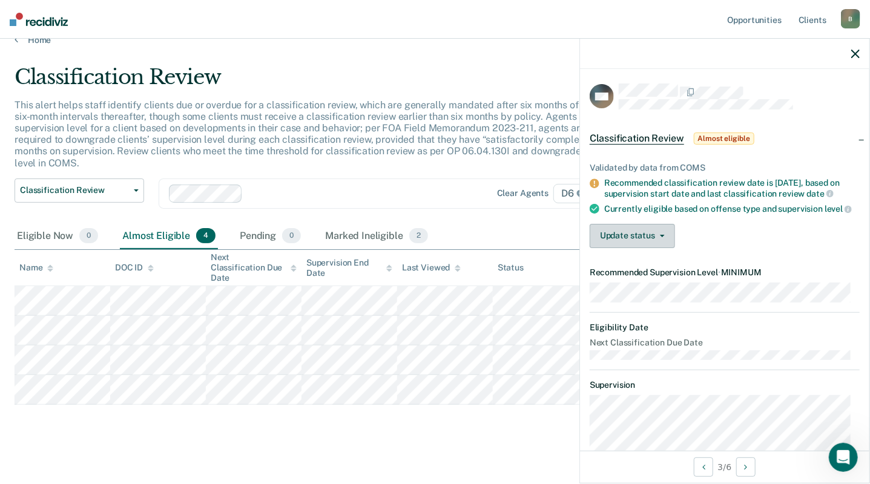
click at [630, 246] on button "Update status" at bounding box center [632, 236] width 85 height 24
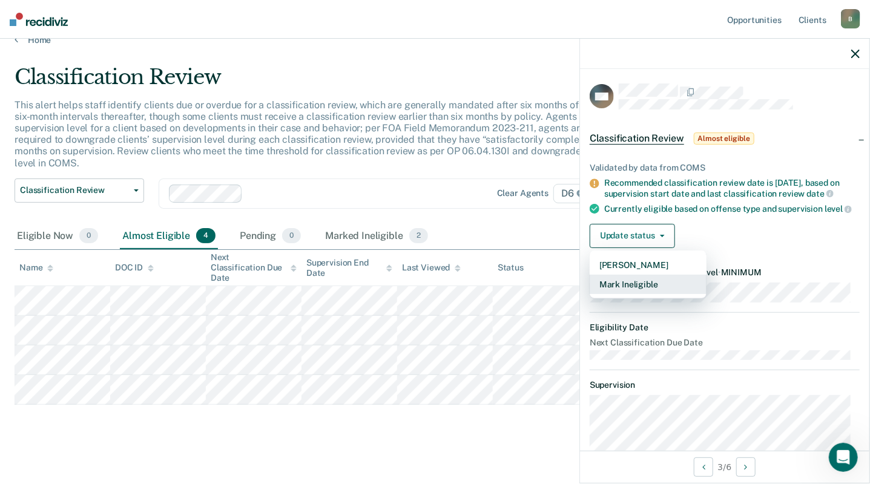
click at [636, 294] on button "Mark Ineligible" at bounding box center [648, 284] width 117 height 19
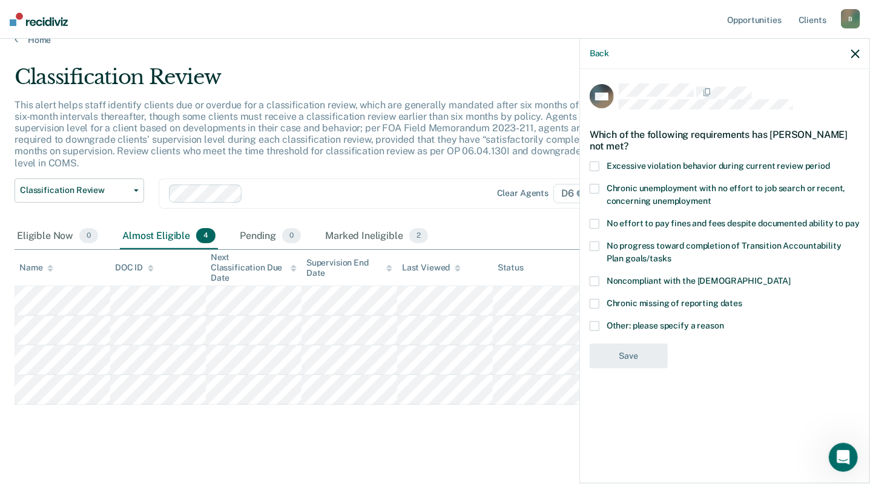
click at [595, 243] on span at bounding box center [595, 247] width 10 height 10
click at [671, 254] on input "No progress toward completion of Transition Accountability Plan goals/tasks" at bounding box center [671, 254] width 0 height 0
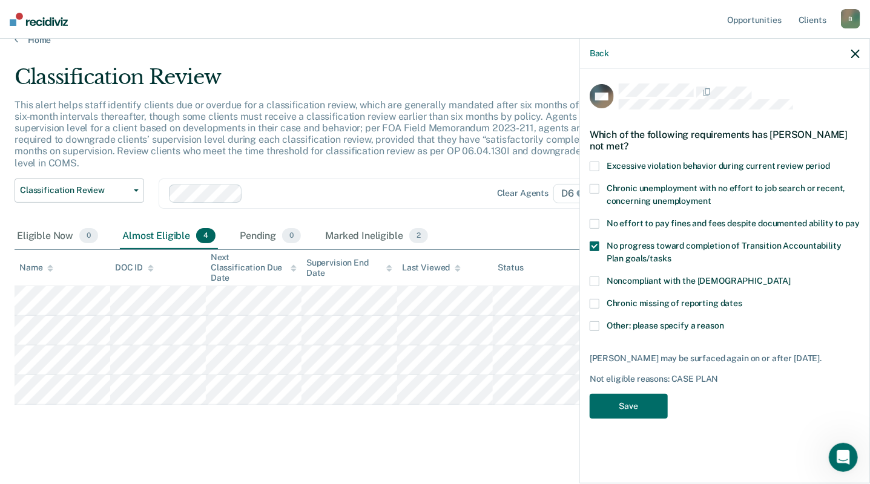
click at [596, 222] on span at bounding box center [595, 224] width 10 height 10
click at [860, 219] on input "No effort to pay fines and fees despite documented ability to pay" at bounding box center [860, 219] width 0 height 0
click at [594, 244] on span at bounding box center [595, 247] width 10 height 10
click at [671, 254] on input "No progress toward completion of Transition Accountability Plan goals/tasks" at bounding box center [671, 254] width 0 height 0
click at [630, 403] on button "Save" at bounding box center [629, 406] width 78 height 25
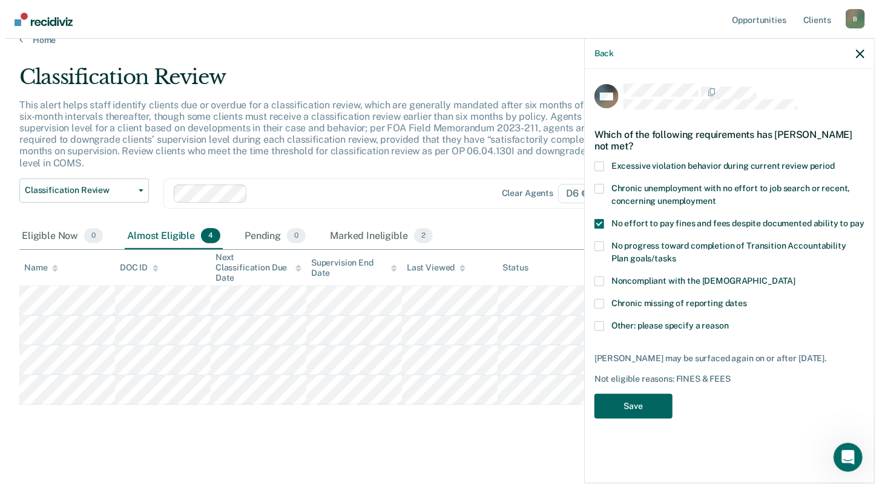
scroll to position [0, 0]
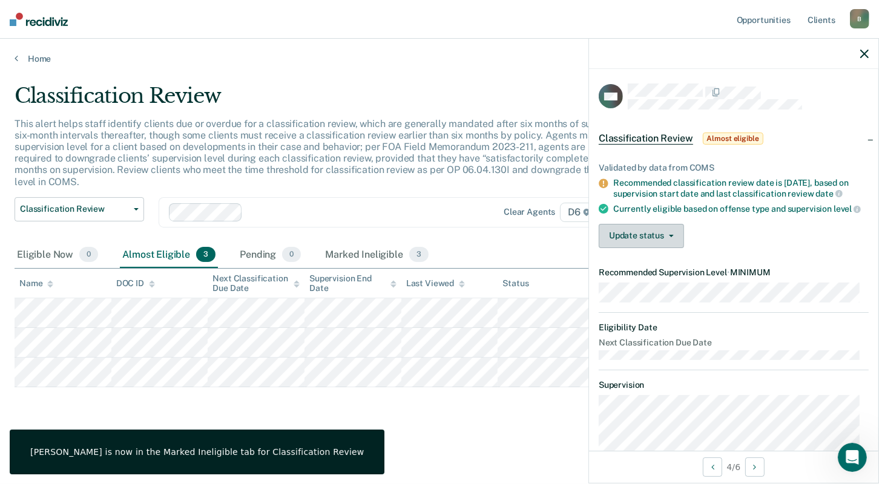
click at [648, 248] on button "Update status" at bounding box center [641, 236] width 85 height 24
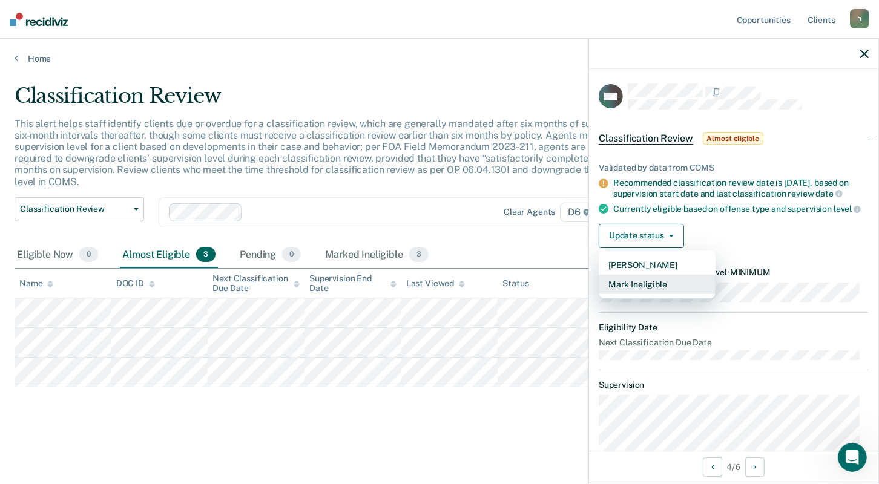
click at [637, 294] on button "Mark Ineligible" at bounding box center [657, 284] width 117 height 19
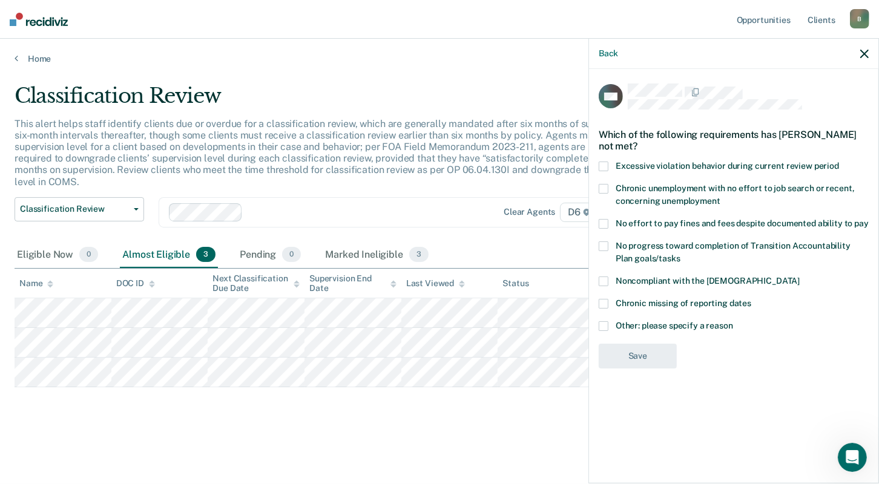
click at [605, 219] on span at bounding box center [604, 224] width 10 height 10
click at [869, 219] on input "No effort to pay fines and fees despite documented ability to pay" at bounding box center [869, 219] width 0 height 0
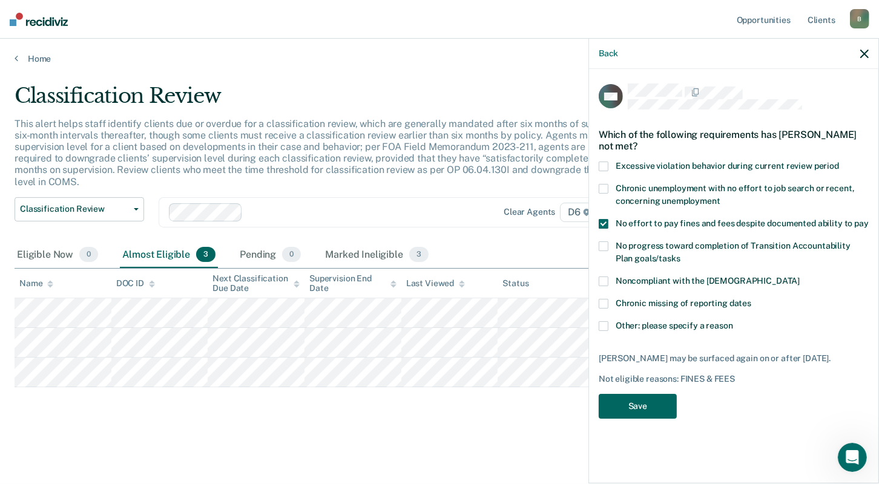
click at [639, 404] on button "Save" at bounding box center [638, 406] width 78 height 25
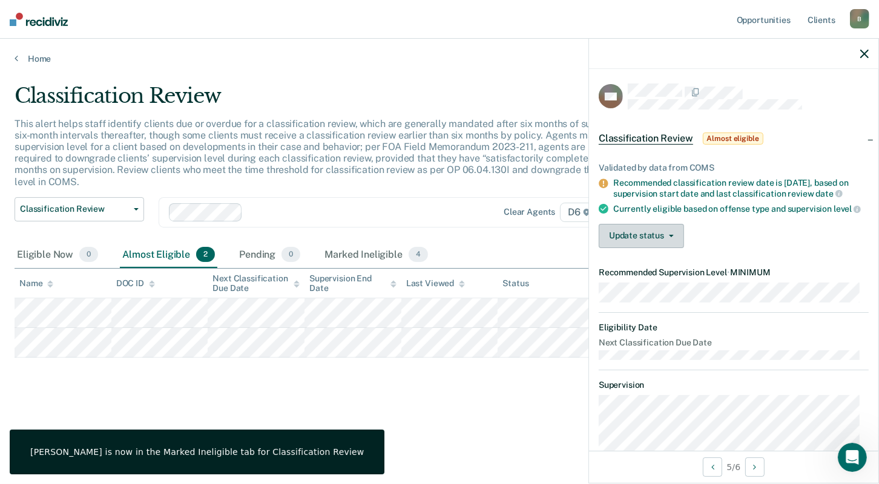
click at [653, 248] on button "Update status" at bounding box center [641, 236] width 85 height 24
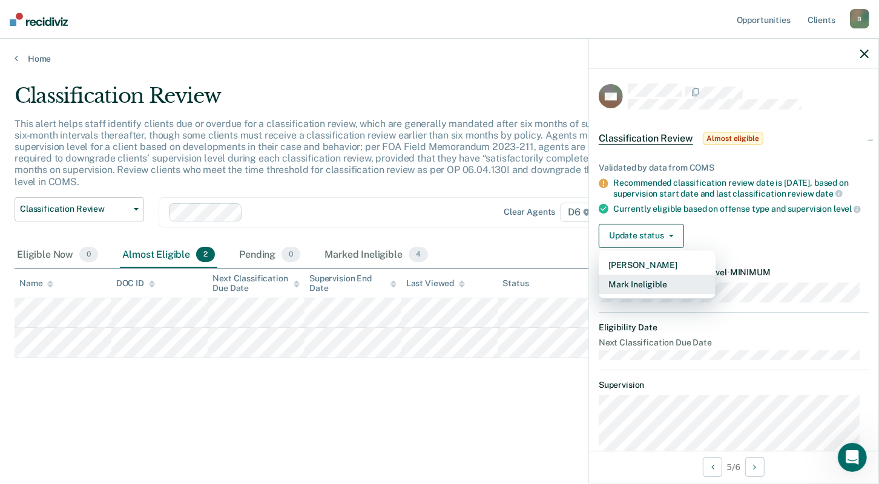
click at [637, 294] on button "Mark Ineligible" at bounding box center [657, 284] width 117 height 19
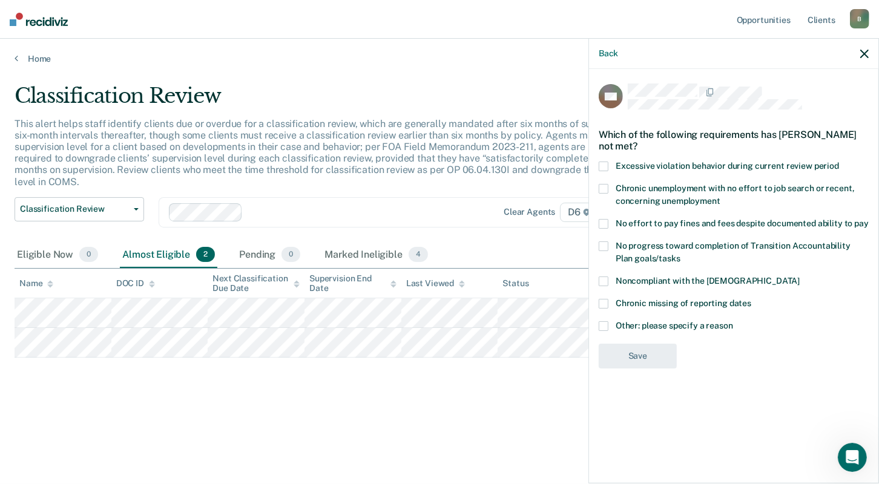
click at [609, 220] on label "No effort to pay fines and fees despite documented ability to pay" at bounding box center [734, 225] width 270 height 13
click at [869, 219] on input "No effort to pay fines and fees despite documented ability to pay" at bounding box center [869, 219] width 0 height 0
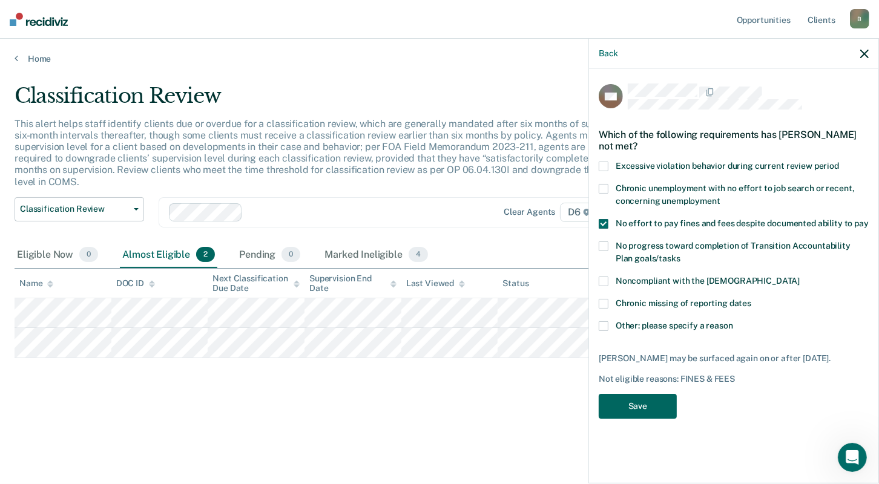
click at [645, 400] on button "Save" at bounding box center [638, 406] width 78 height 25
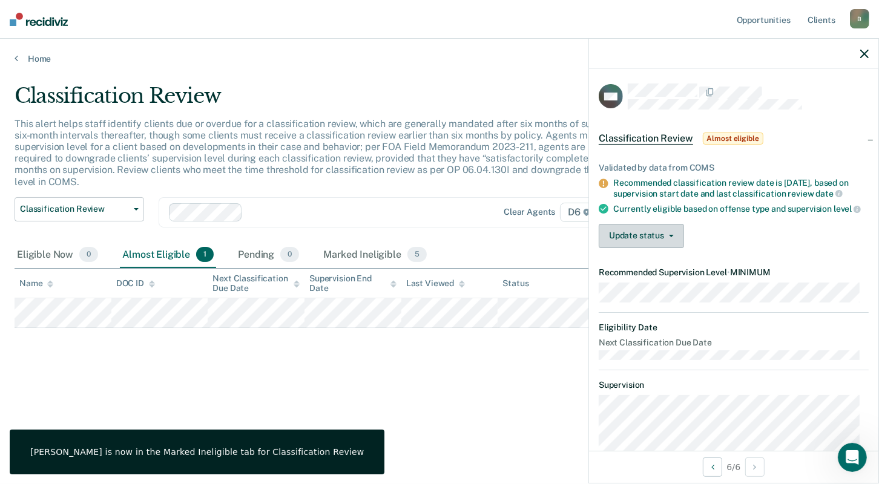
click at [653, 244] on button "Update status" at bounding box center [641, 236] width 85 height 24
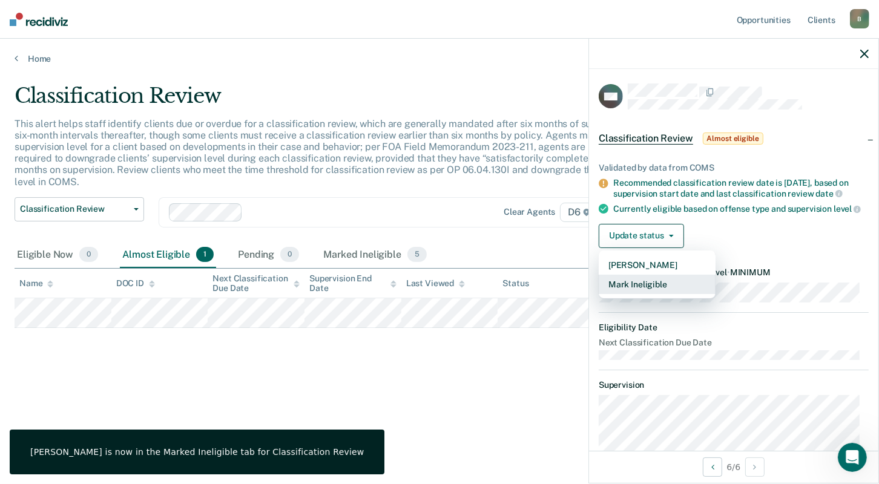
click at [640, 294] on button "Mark Ineligible" at bounding box center [657, 284] width 117 height 19
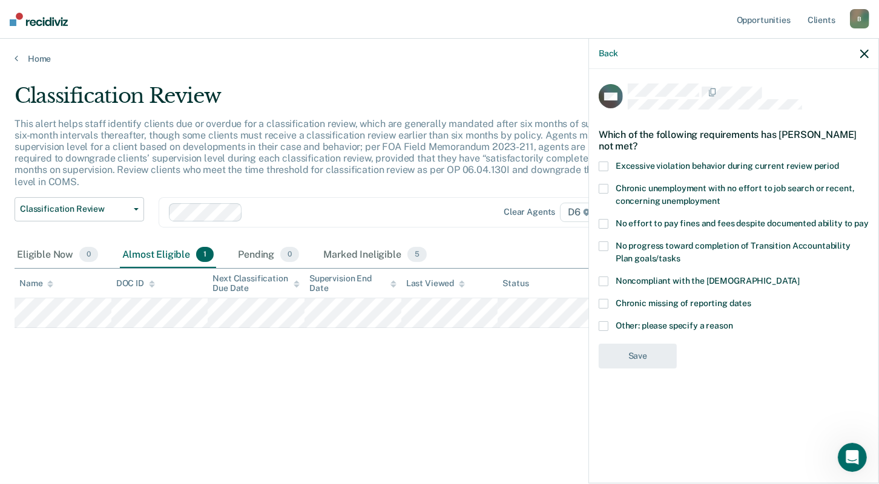
click at [608, 225] on label "No effort to pay fines and fees despite documented ability to pay" at bounding box center [734, 225] width 270 height 13
click at [869, 219] on input "No effort to pay fines and fees despite documented ability to pay" at bounding box center [869, 219] width 0 height 0
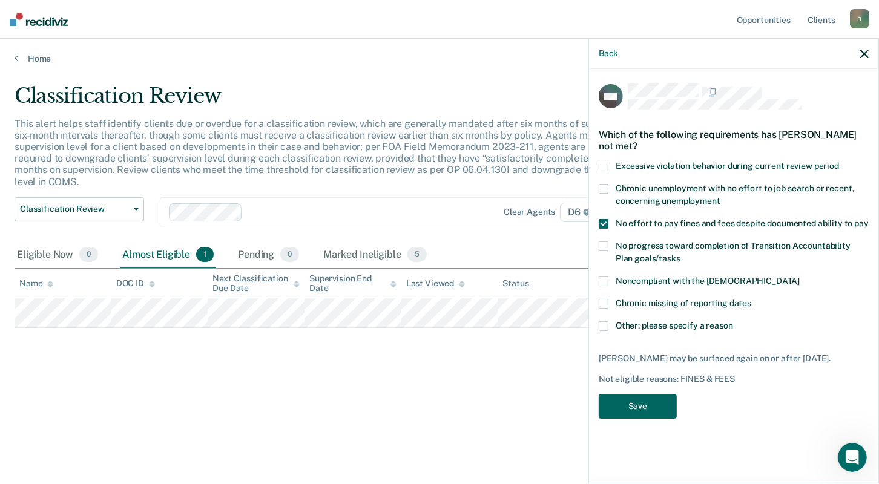
click at [647, 404] on button "Save" at bounding box center [638, 406] width 78 height 25
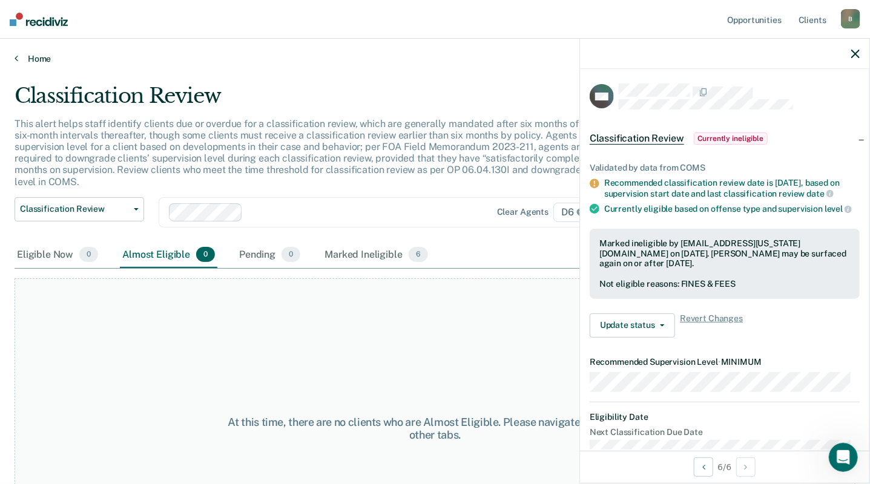
click at [38, 57] on link "Home" at bounding box center [435, 58] width 841 height 11
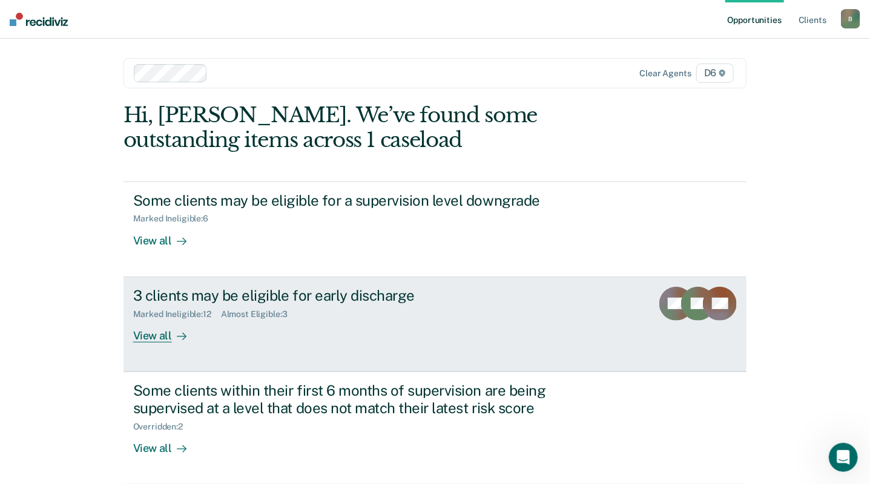
click at [141, 337] on div "View all" at bounding box center [167, 331] width 68 height 24
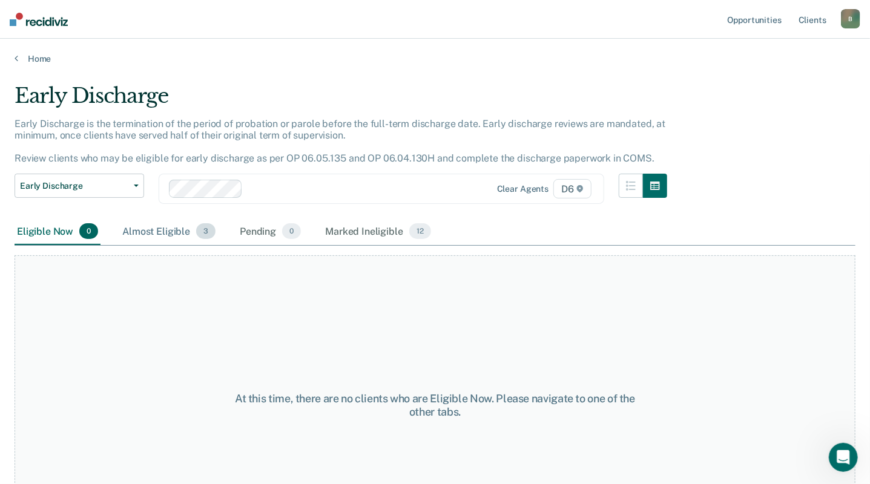
click at [173, 229] on div "Almost Eligible 3" at bounding box center [169, 232] width 98 height 27
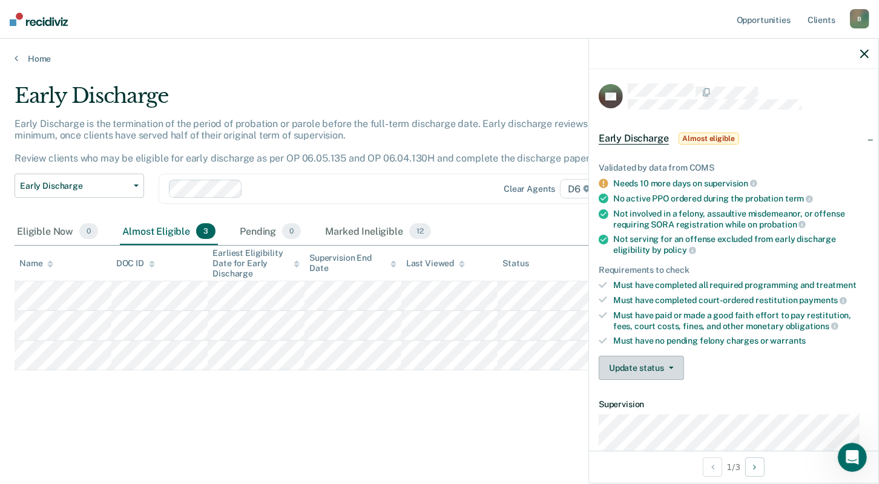
click at [631, 362] on button "Update status" at bounding box center [641, 368] width 85 height 24
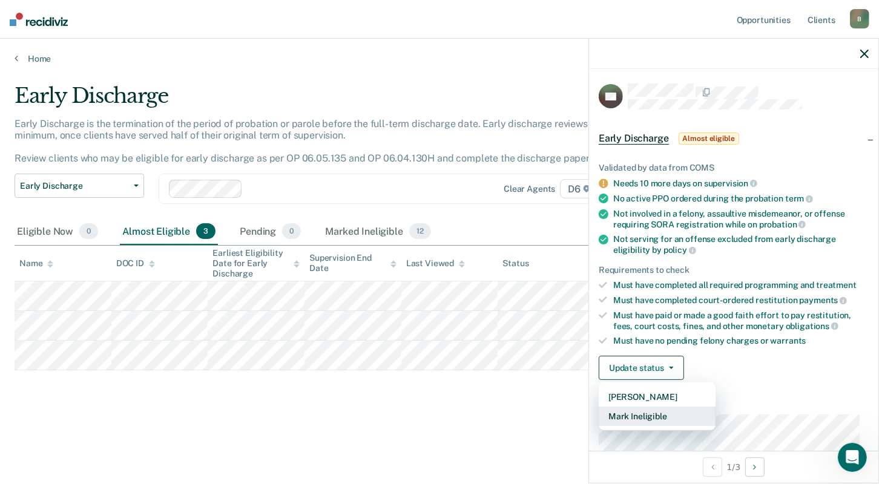
click at [639, 415] on button "Mark Ineligible" at bounding box center [657, 416] width 117 height 19
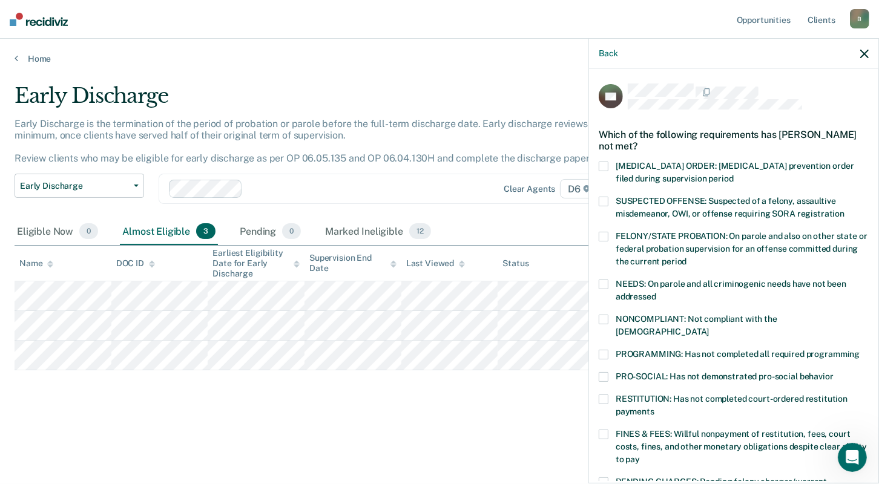
click at [604, 430] on span at bounding box center [604, 435] width 10 height 10
click at [640, 455] on input "FINES & FEES: Willful nonpayment of restitution, fees, court costs, fines, and …" at bounding box center [640, 455] width 0 height 0
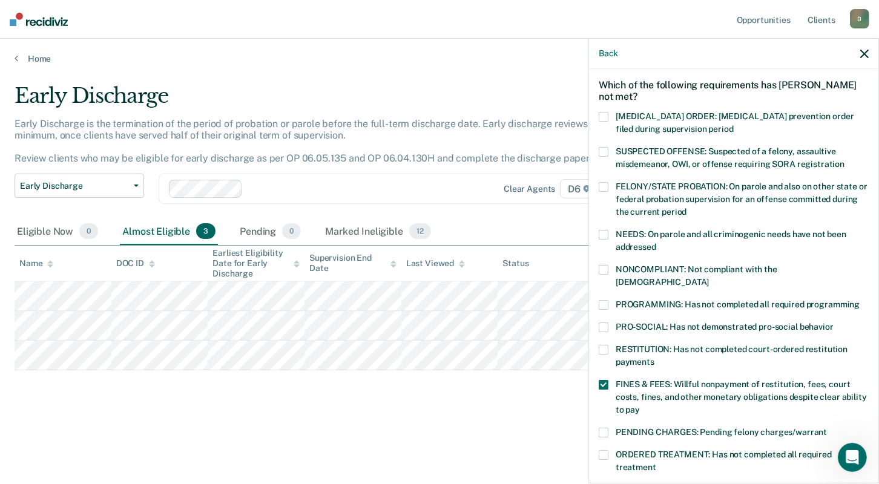
scroll to position [303, 0]
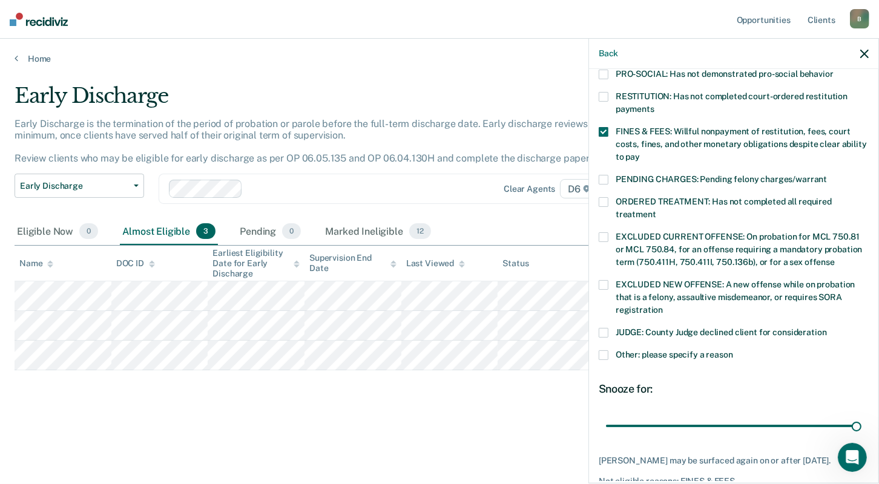
drag, startPoint x: 688, startPoint y: 412, endPoint x: 877, endPoint y: 393, distance: 189.9
type input "90"
click at [861, 415] on input "range" at bounding box center [733, 425] width 255 height 21
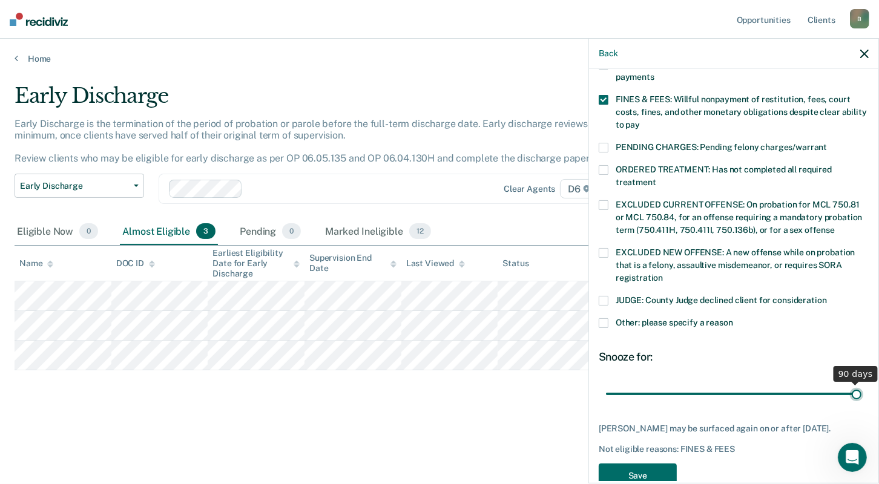
scroll to position [349, 0]
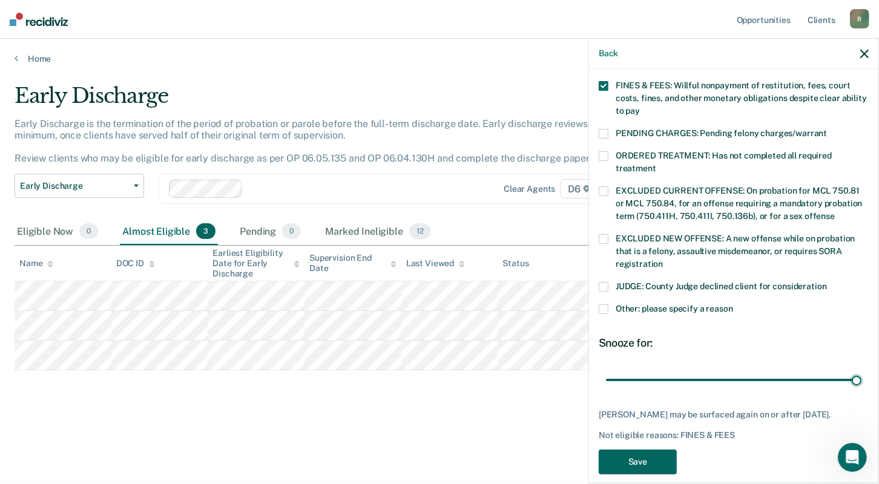
click at [643, 450] on button "Save" at bounding box center [638, 462] width 78 height 25
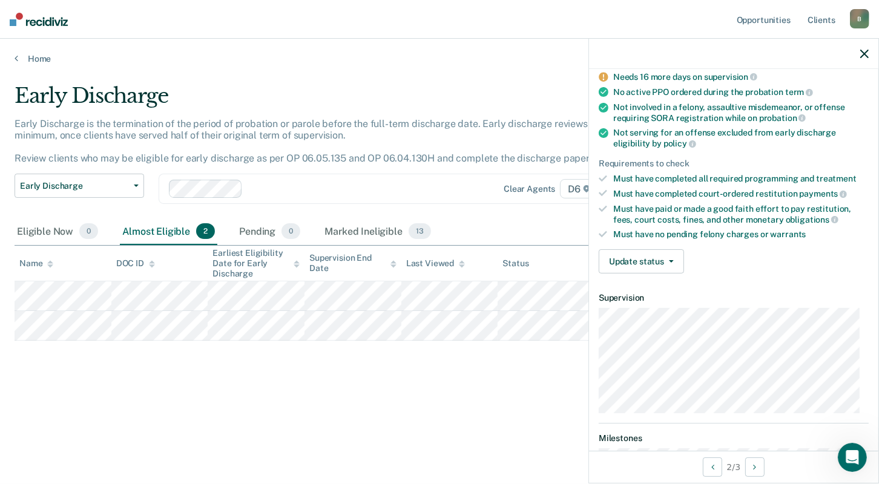
scroll to position [182, 0]
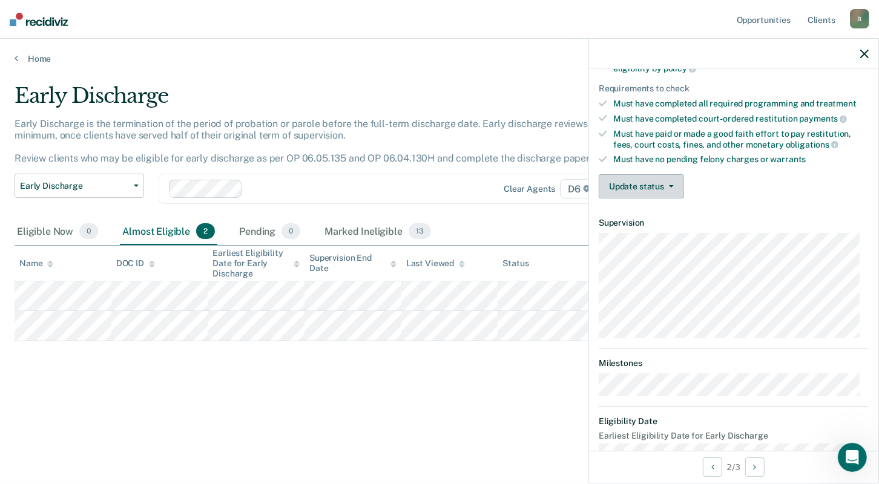
click at [623, 185] on button "Update status" at bounding box center [641, 186] width 85 height 24
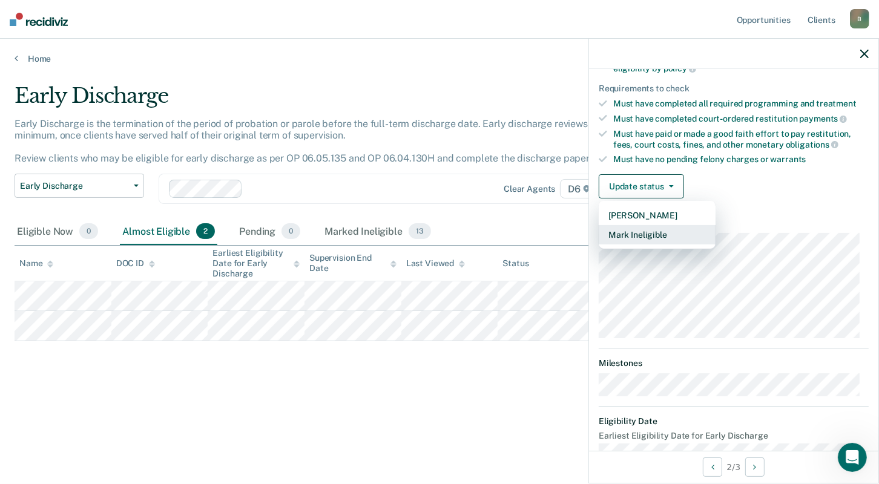
click at [640, 234] on button "Mark Ineligible" at bounding box center [657, 234] width 117 height 19
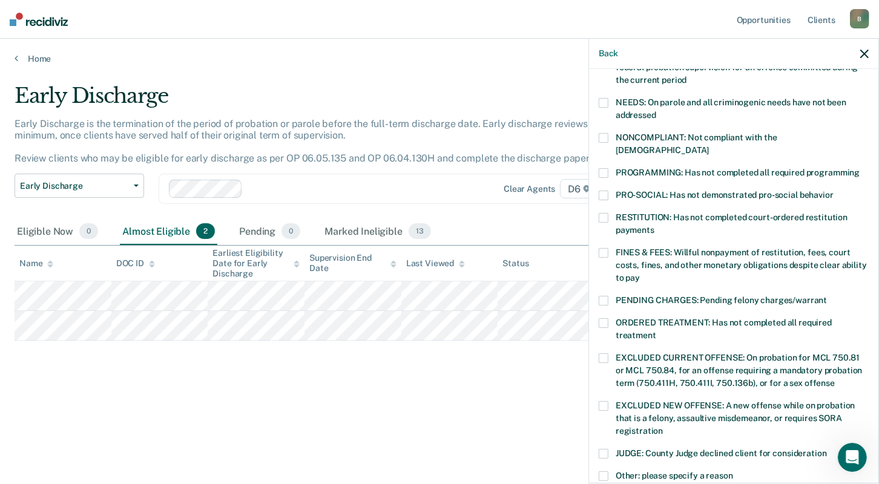
drag, startPoint x: 601, startPoint y: 239, endPoint x: 614, endPoint y: 252, distance: 18.0
click at [602, 248] on span at bounding box center [604, 253] width 10 height 10
click at [640, 274] on input "FINES & FEES: Willful nonpayment of restitution, fees, court costs, fines, and …" at bounding box center [640, 274] width 0 height 0
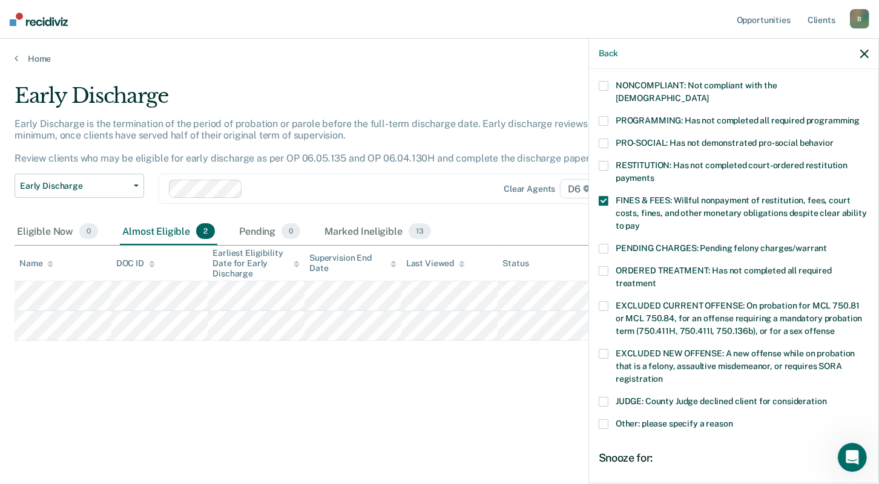
scroll to position [349, 0]
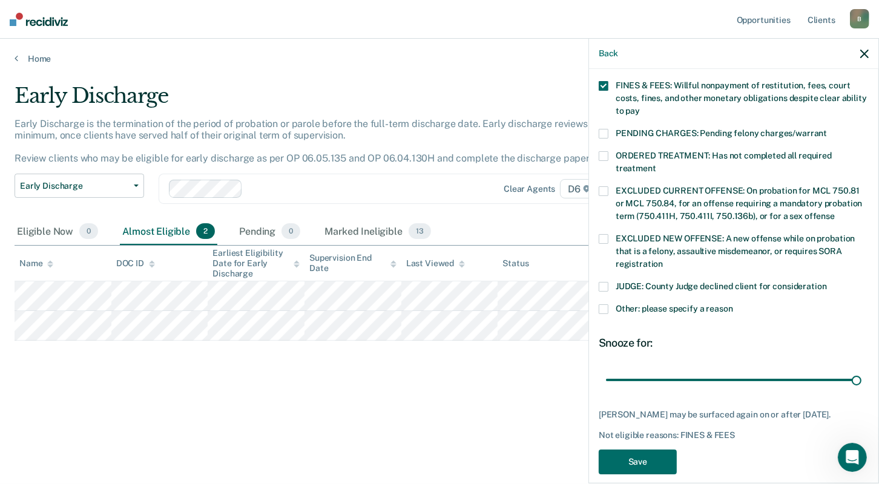
drag, startPoint x: 685, startPoint y: 365, endPoint x: 861, endPoint y: 355, distance: 177.0
type input "90"
click at [861, 369] on input "range" at bounding box center [733, 379] width 255 height 21
click at [631, 450] on button "Save" at bounding box center [638, 462] width 78 height 25
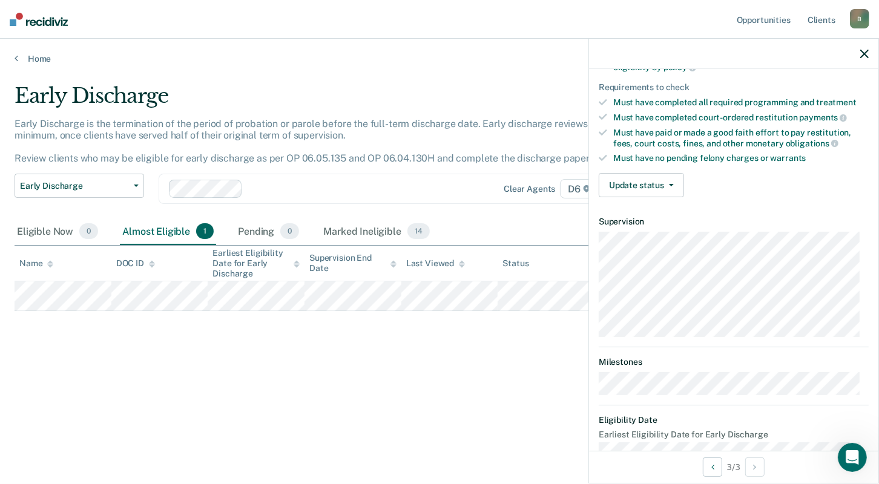
scroll to position [203, 0]
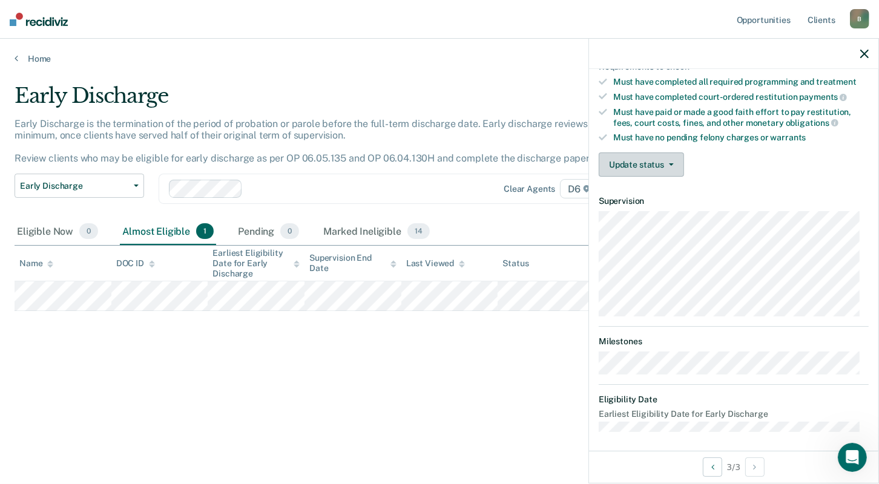
click at [632, 162] on button "Update status" at bounding box center [641, 165] width 85 height 24
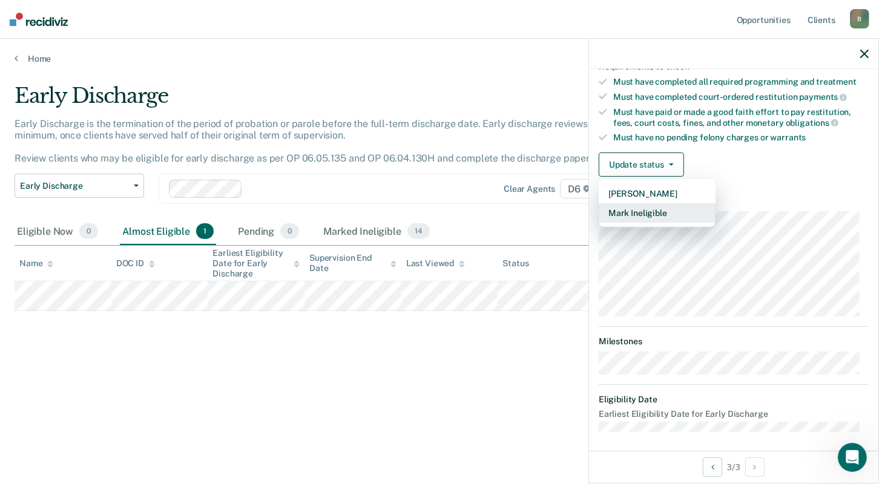
click at [640, 206] on button "Mark Ineligible" at bounding box center [657, 212] width 117 height 19
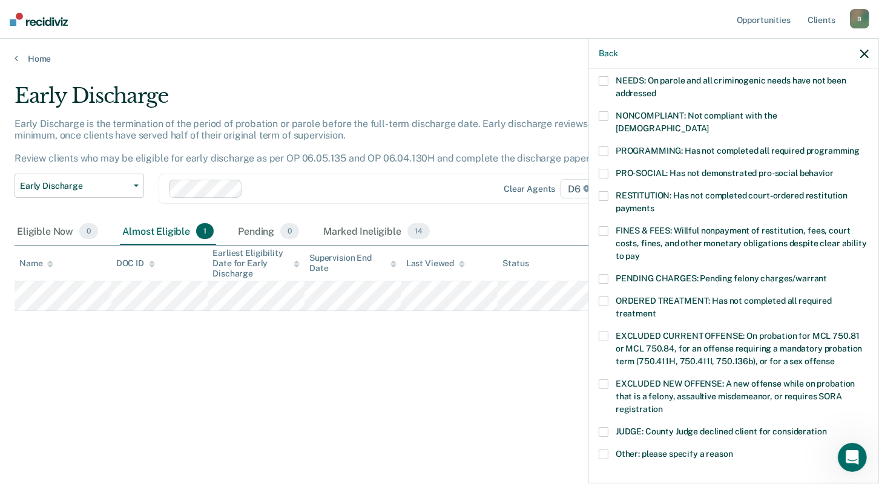
click at [606, 226] on span at bounding box center [604, 231] width 10 height 10
click at [640, 252] on input "FINES & FEES: Willful nonpayment of restitution, fees, court costs, fines, and …" at bounding box center [640, 252] width 0 height 0
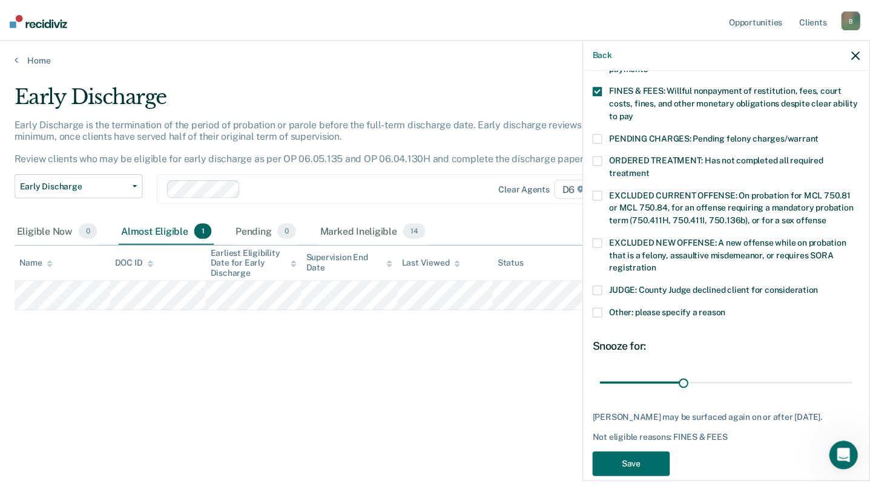
scroll to position [349, 0]
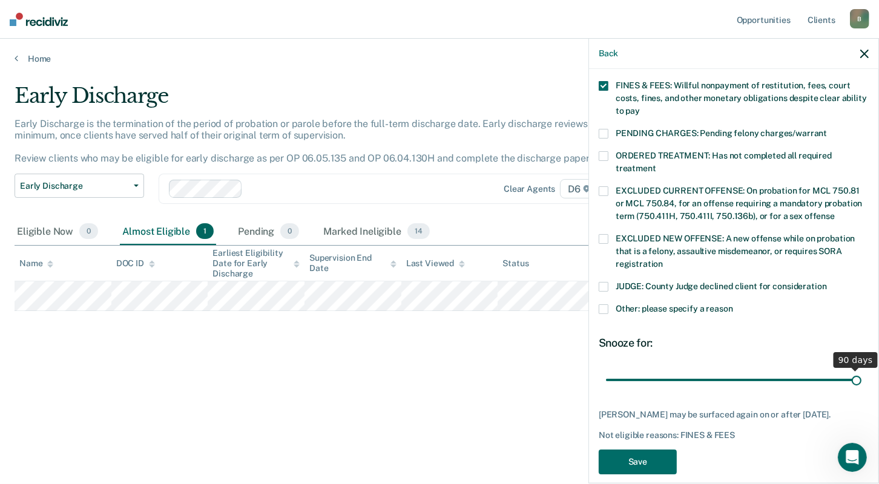
drag, startPoint x: 688, startPoint y: 364, endPoint x: 896, endPoint y: 347, distance: 209.0
type input "90"
click at [861, 369] on input "range" at bounding box center [733, 379] width 255 height 21
click at [631, 450] on button "Save" at bounding box center [638, 462] width 78 height 25
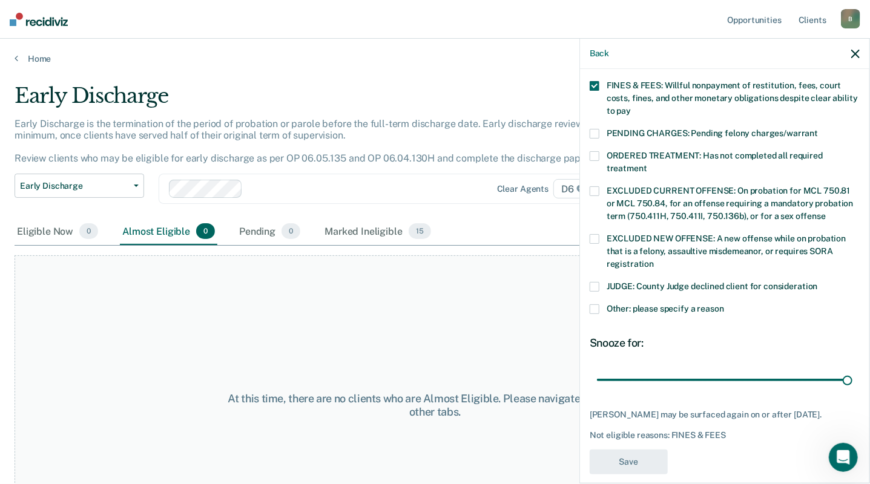
scroll to position [294, 0]
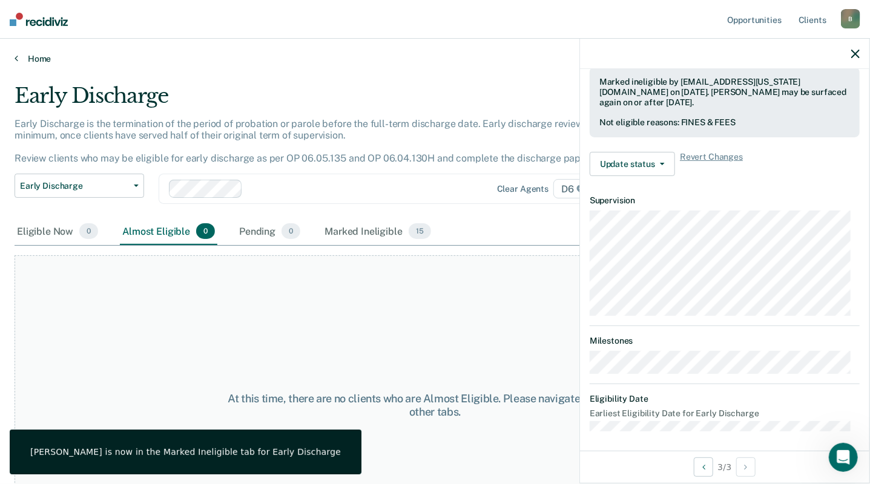
click at [38, 61] on link "Home" at bounding box center [435, 58] width 841 height 11
